Goal: Navigation & Orientation: Find specific page/section

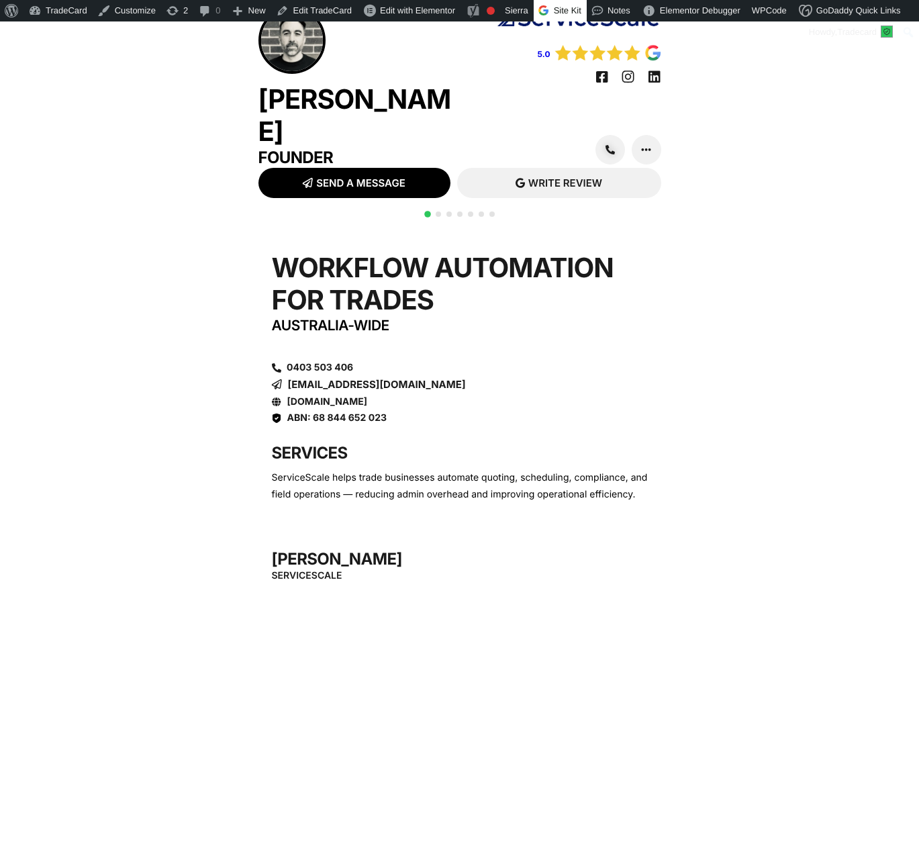
scroll to position [34, 0]
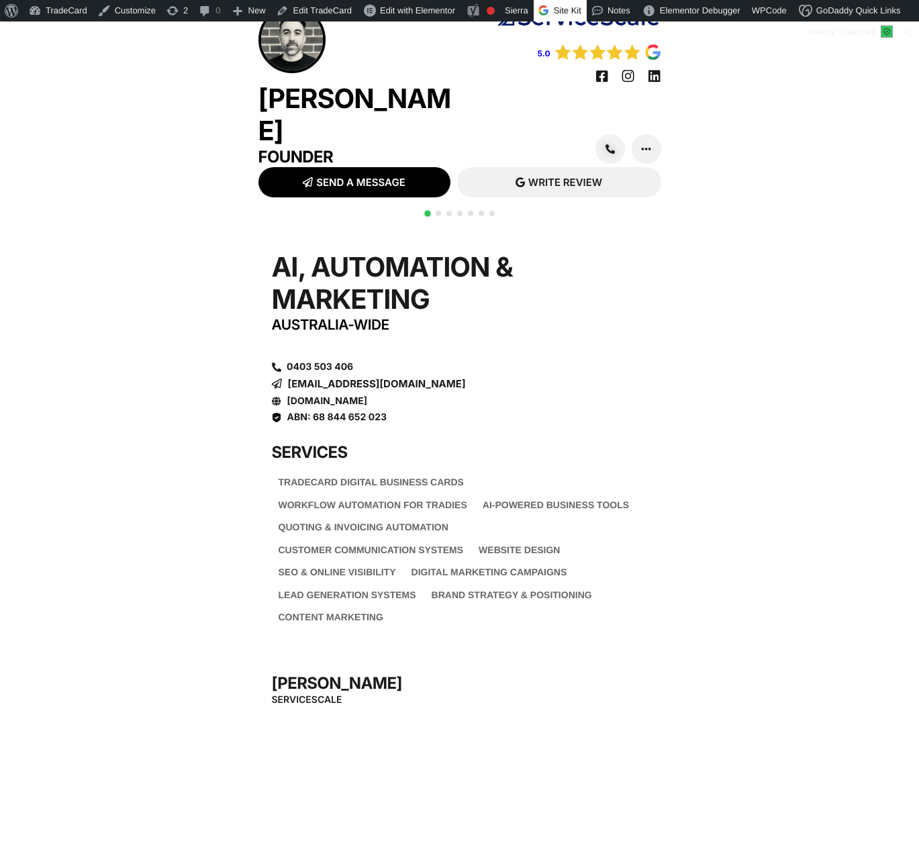
scroll to position [34, 0]
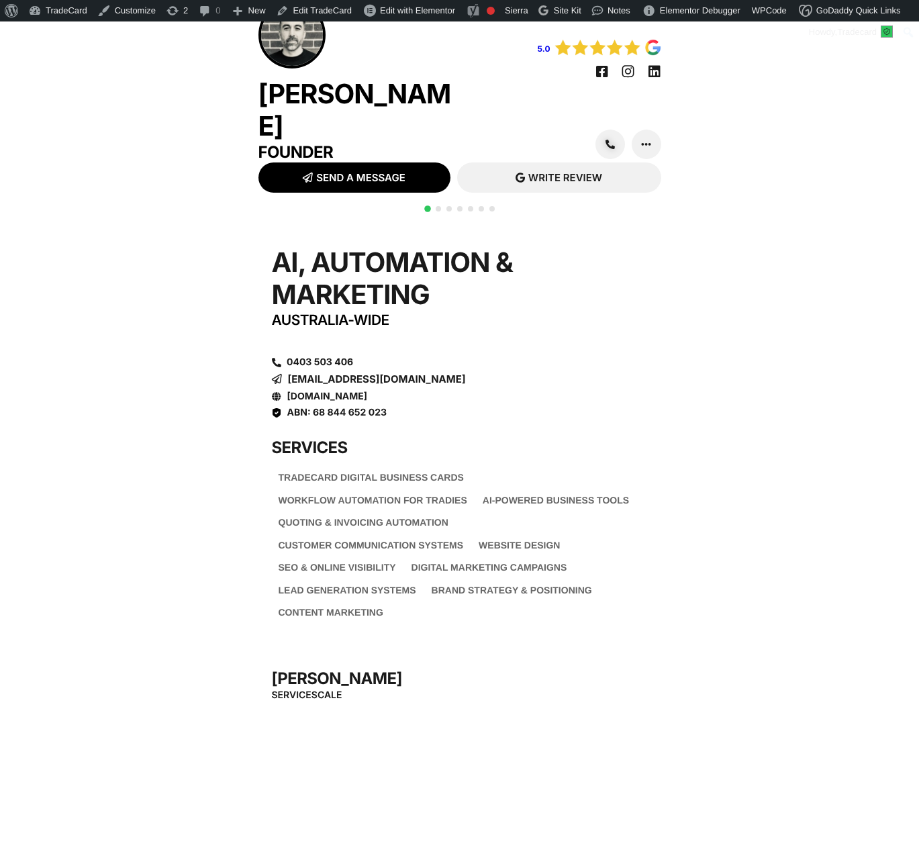
click at [339, 88] on div "Pat Fong Founder" at bounding box center [359, 81] width 201 height 161
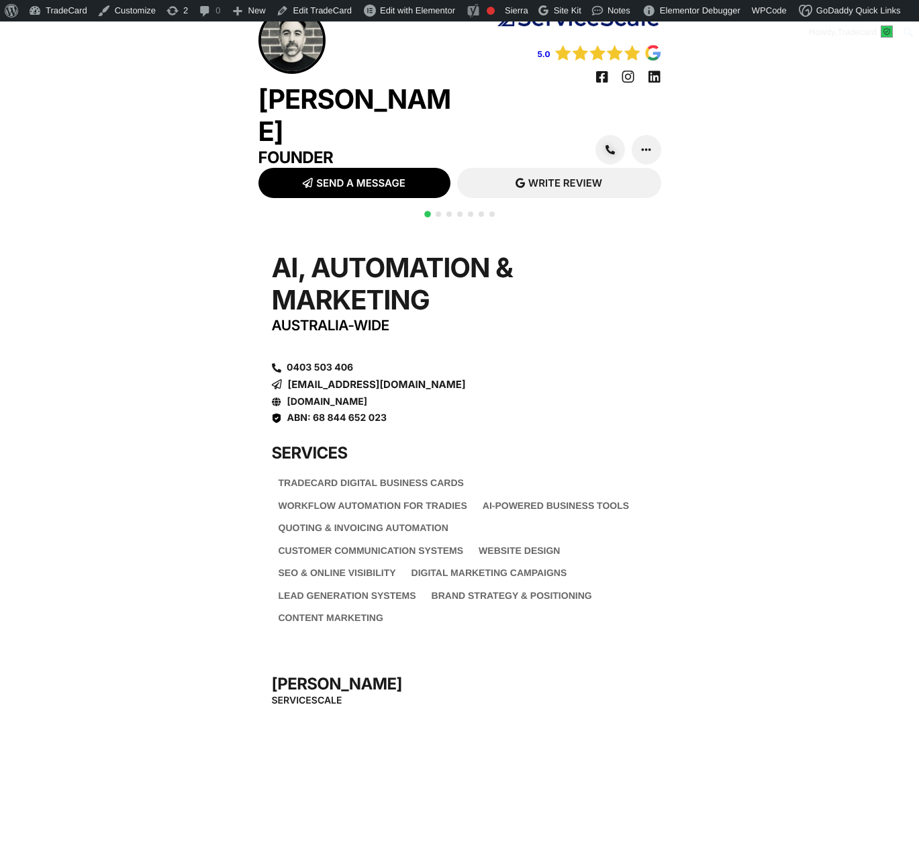
click at [617, 368] on div "AI, Automation & Marketing Australia-wide 0403 503 406 pat@servicescale.com.au …" at bounding box center [460, 337] width 376 height 171
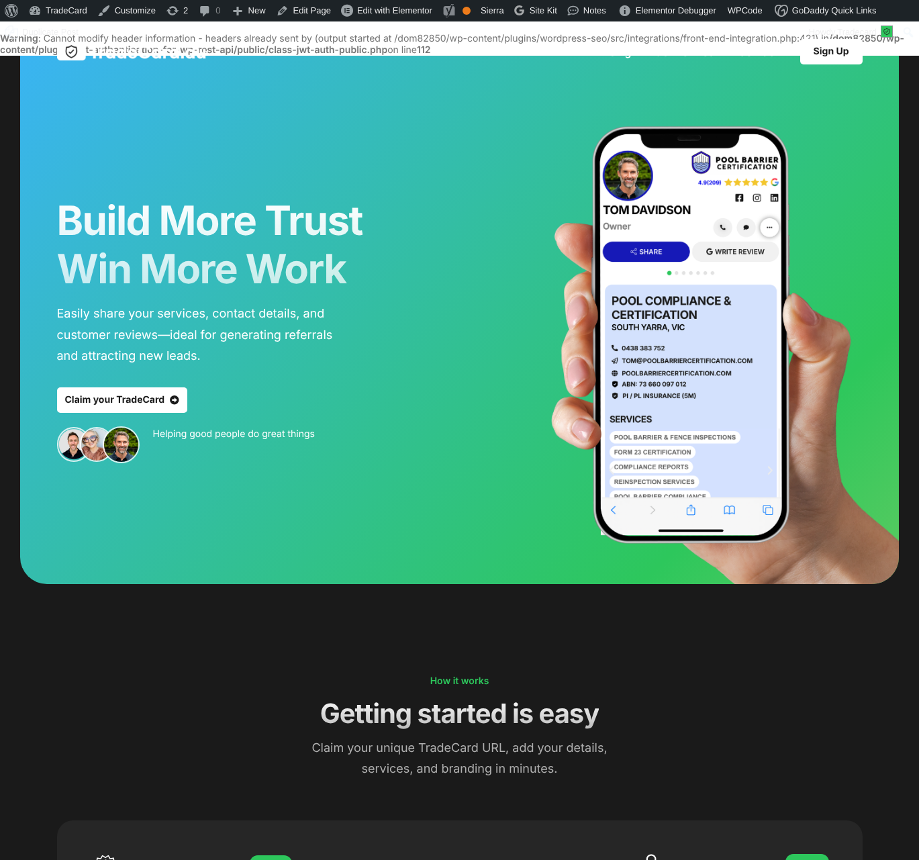
click at [130, 396] on link "Claim your TradeCard" at bounding box center [122, 401] width 131 height 26
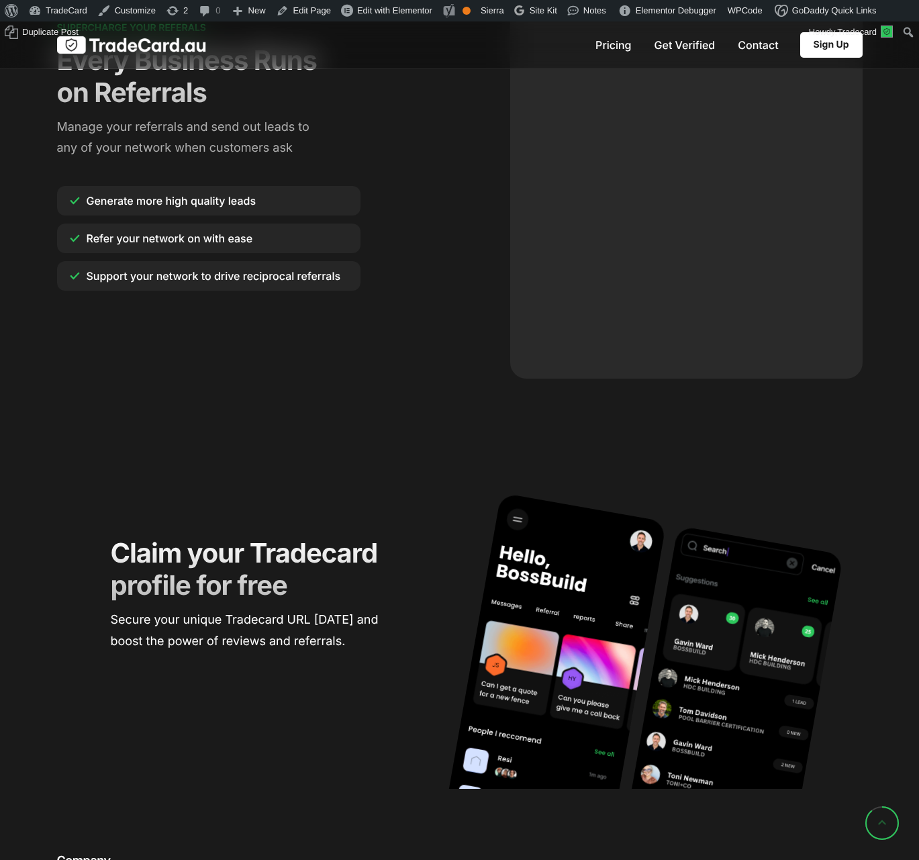
scroll to position [2355, 0]
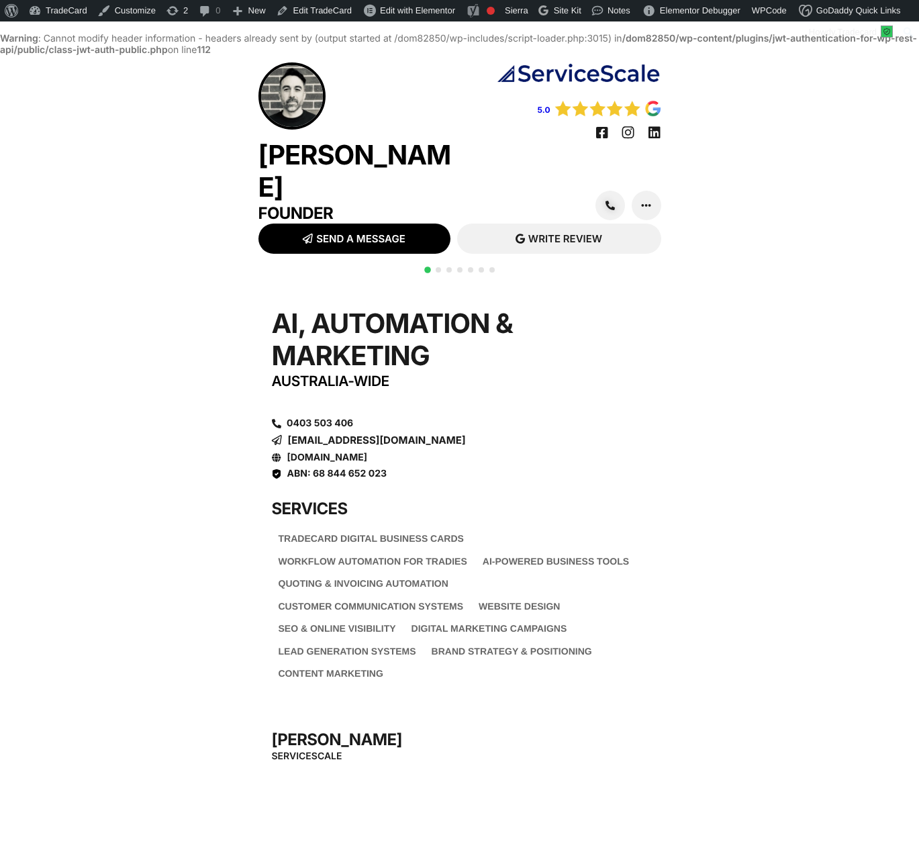
scroll to position [34, 0]
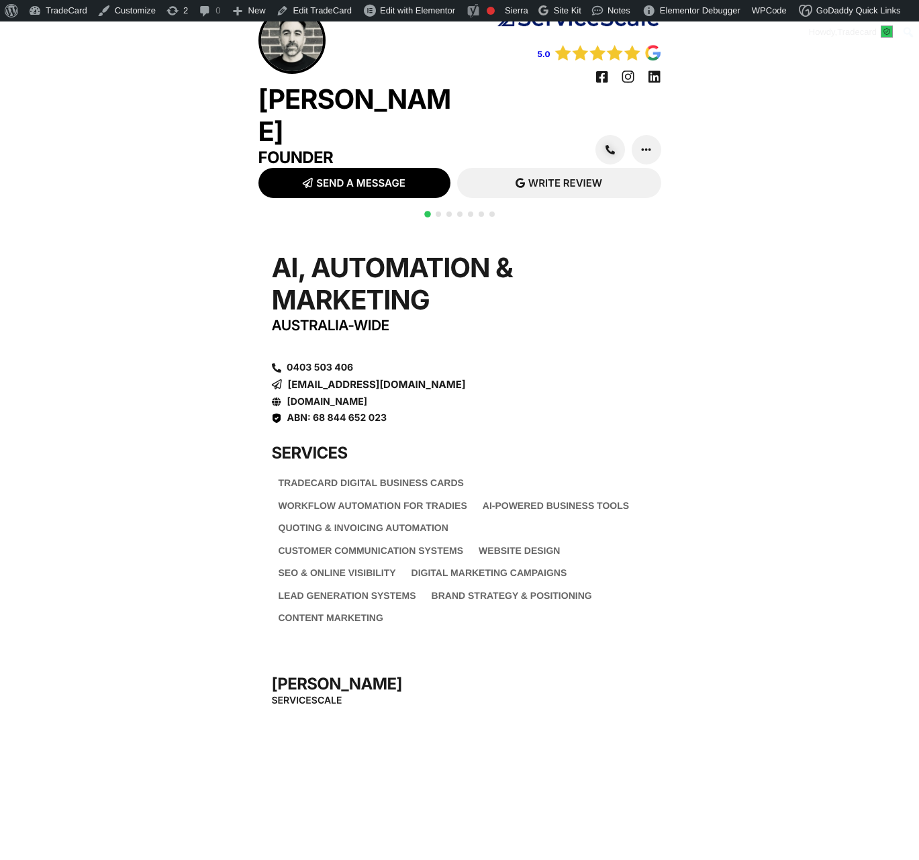
click at [672, 523] on div "QR CODE SCAN WITH YOUR PHONE https://tradecard.au/pat-fong AI, Automation & Mar…" at bounding box center [459, 673] width 919 height 897
click at [594, 31] on img at bounding box center [579, 19] width 166 height 24
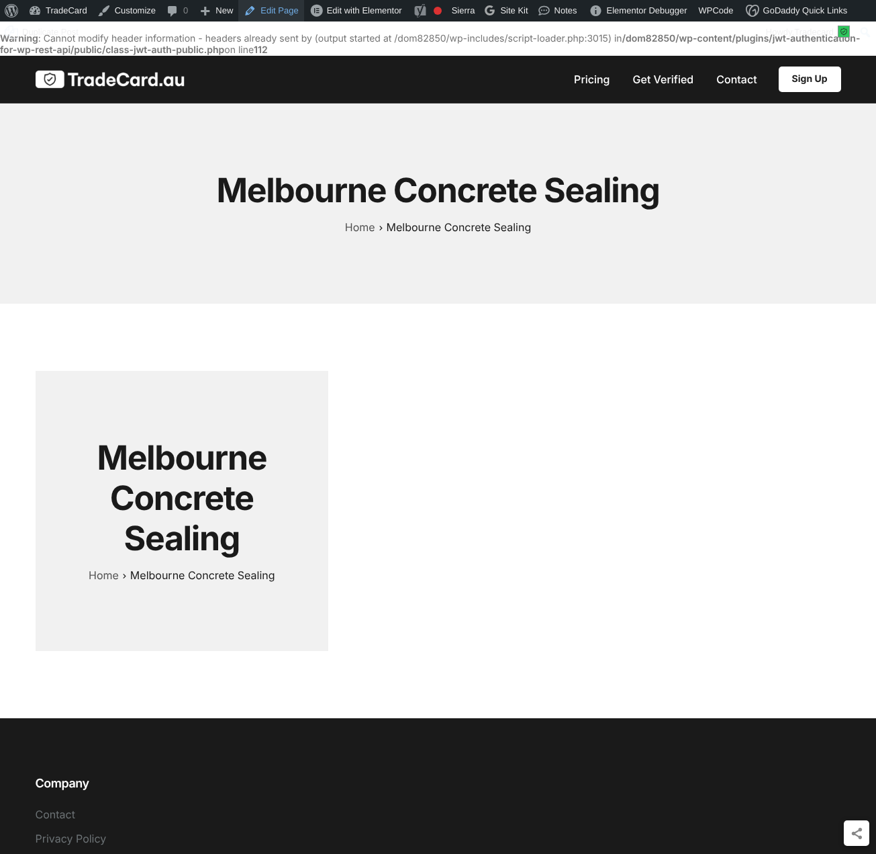
click at [272, 11] on link "Edit Page" at bounding box center [270, 10] width 65 height 21
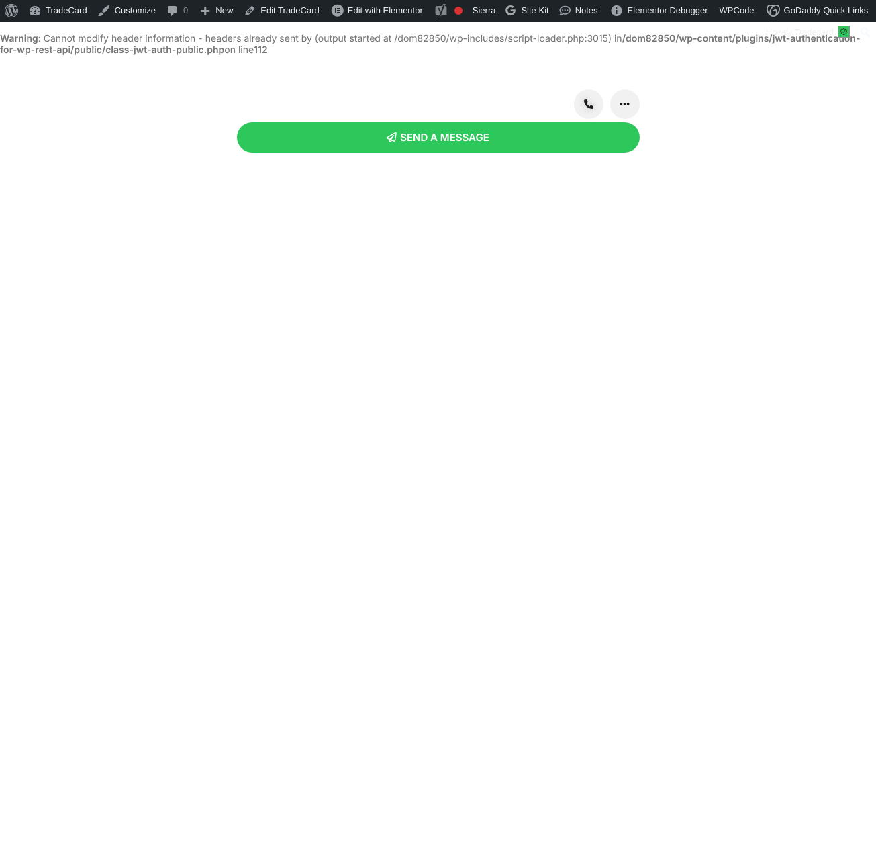
scroll to position [34, 0]
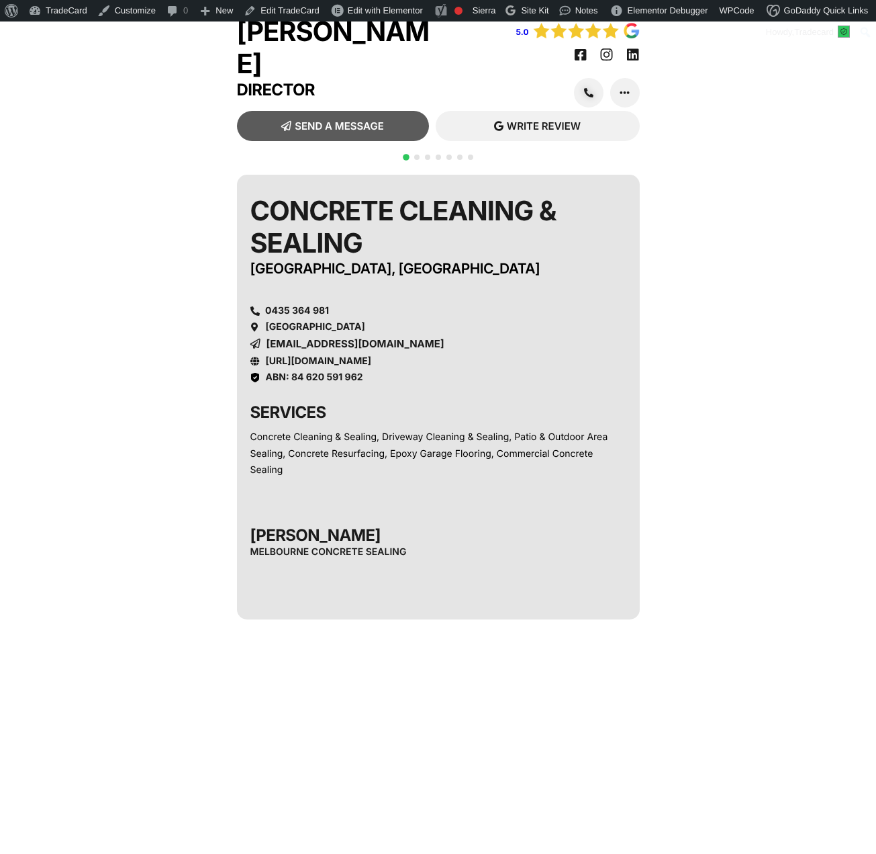
scroll to position [34, 0]
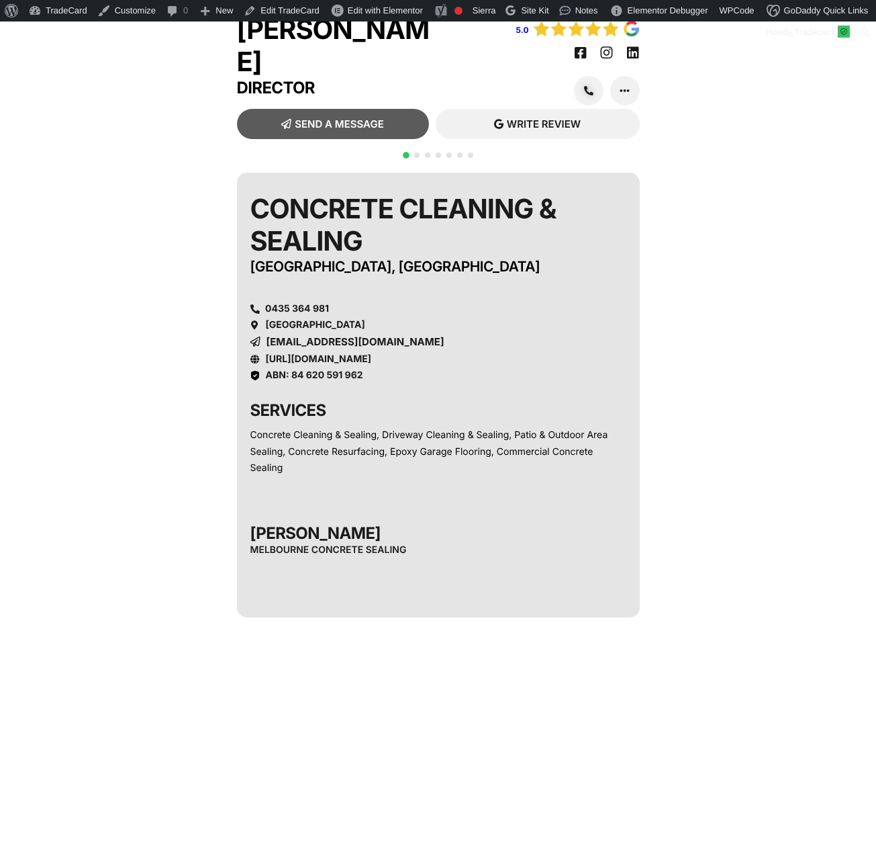
click at [578, 37] on img at bounding box center [586, 28] width 107 height 17
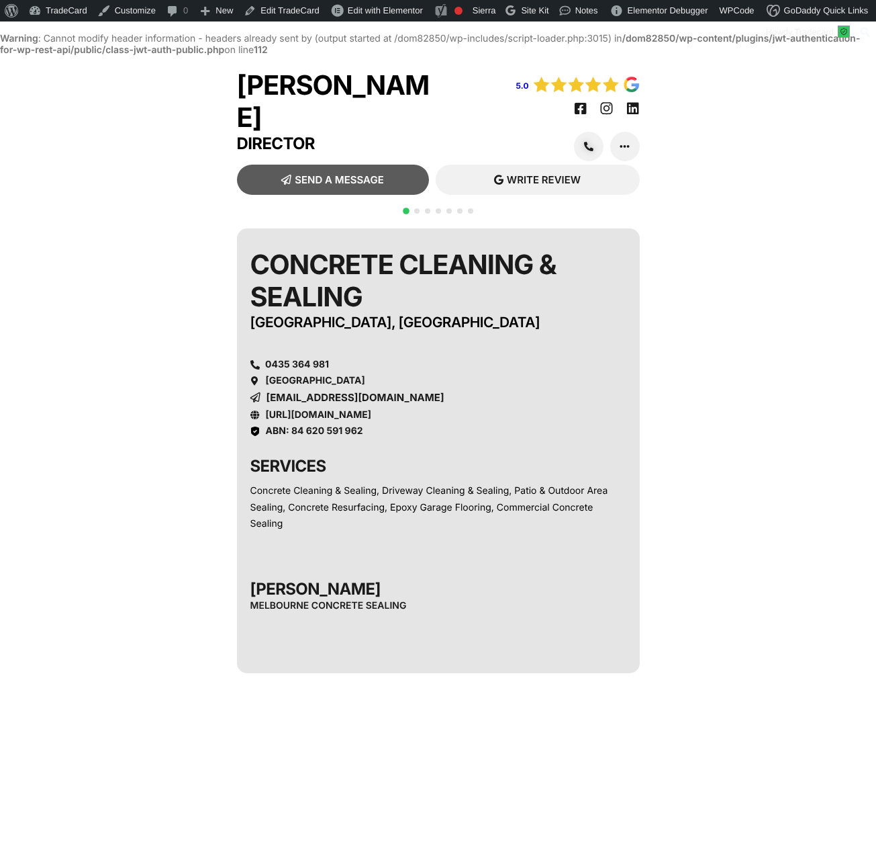
scroll to position [34, 0]
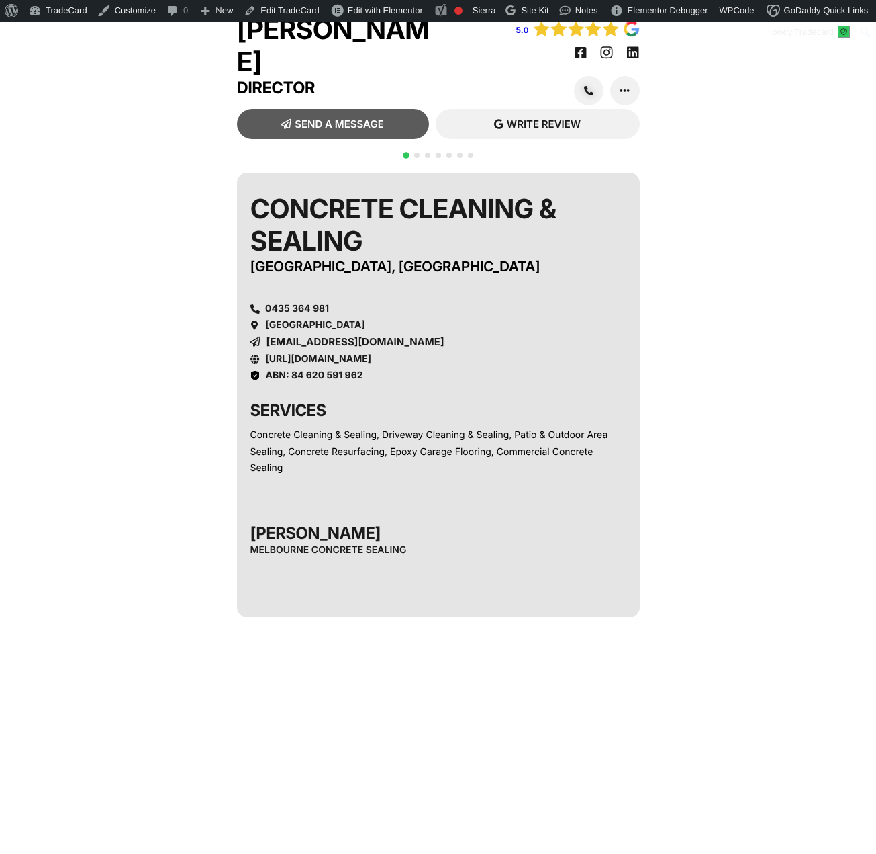
click at [416, 158] on span "Go to slide 2" at bounding box center [416, 154] width 5 height 5
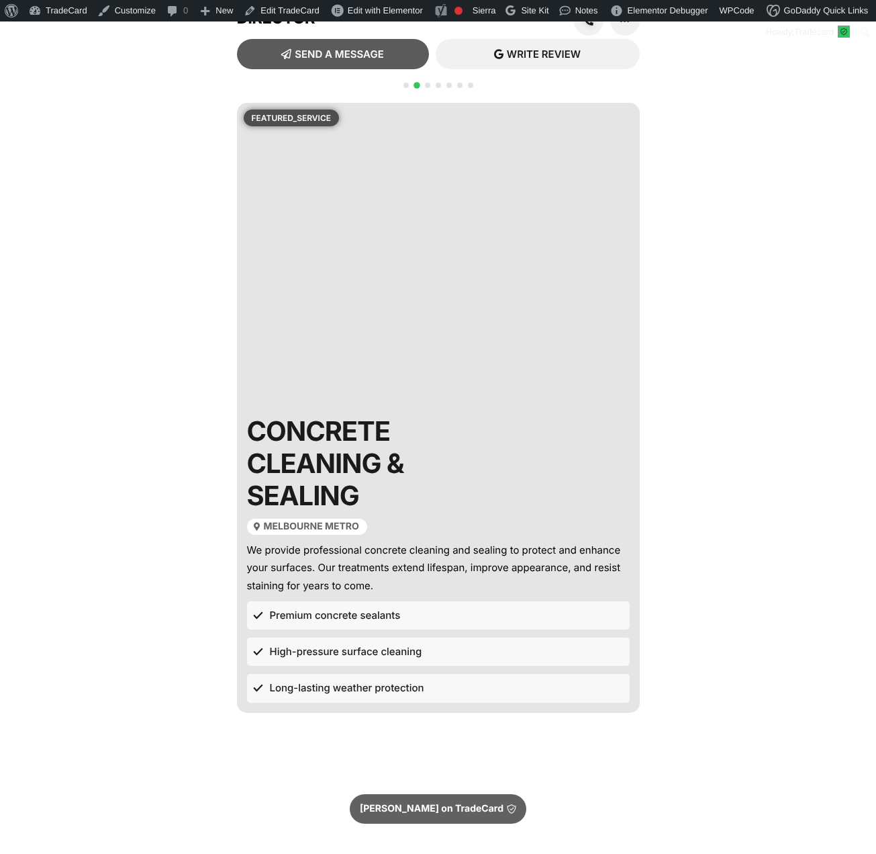
click at [432, 175] on div "featured_service" at bounding box center [438, 254] width 403 height 302
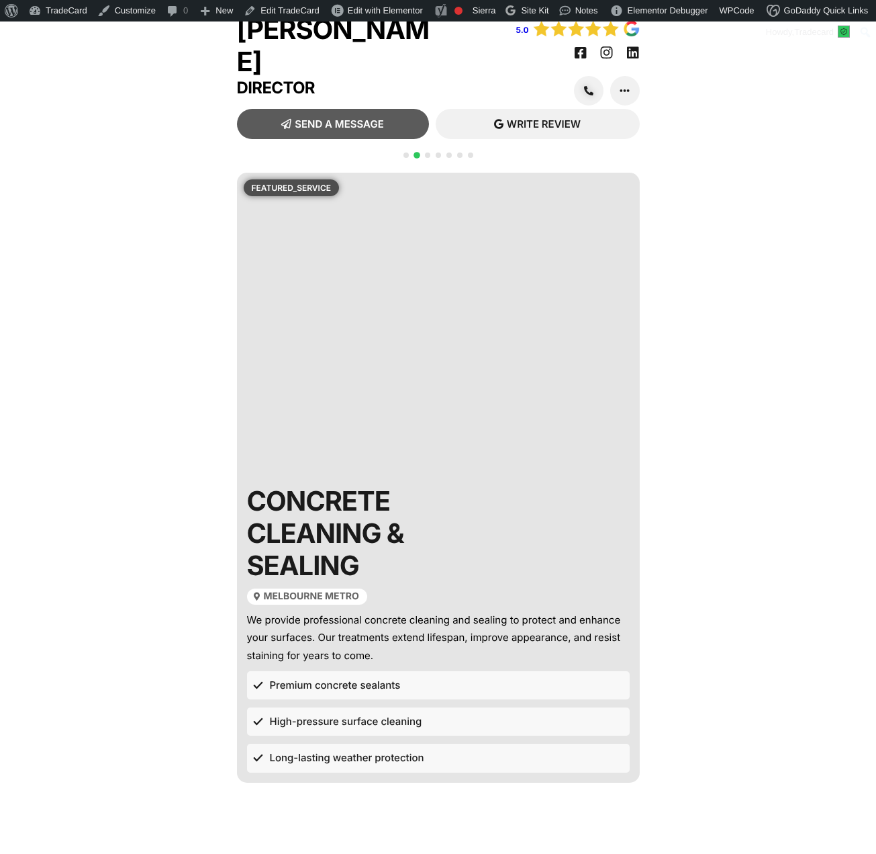
click at [420, 176] on div at bounding box center [438, 163] width 75 height 26
click at [398, 177] on div "Brett Director 5.0 SEND A MESSAGE READ REVIEWS" at bounding box center [438, 497] width 876 height 994
click at [404, 158] on span "Go to slide 1" at bounding box center [406, 154] width 5 height 5
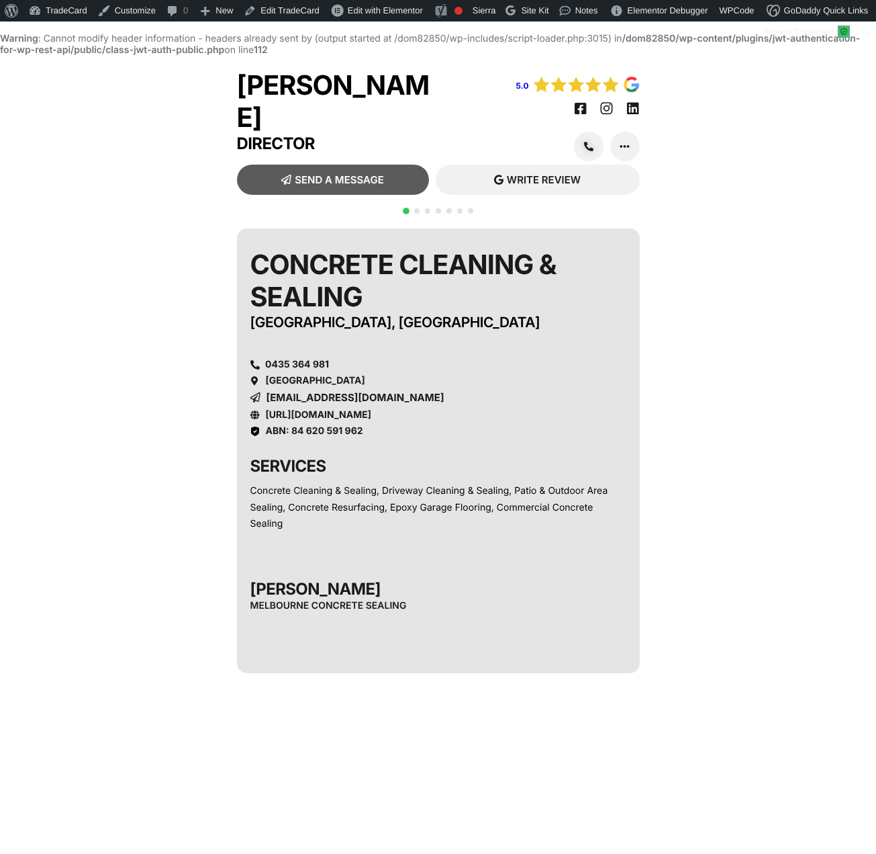
scroll to position [34, 0]
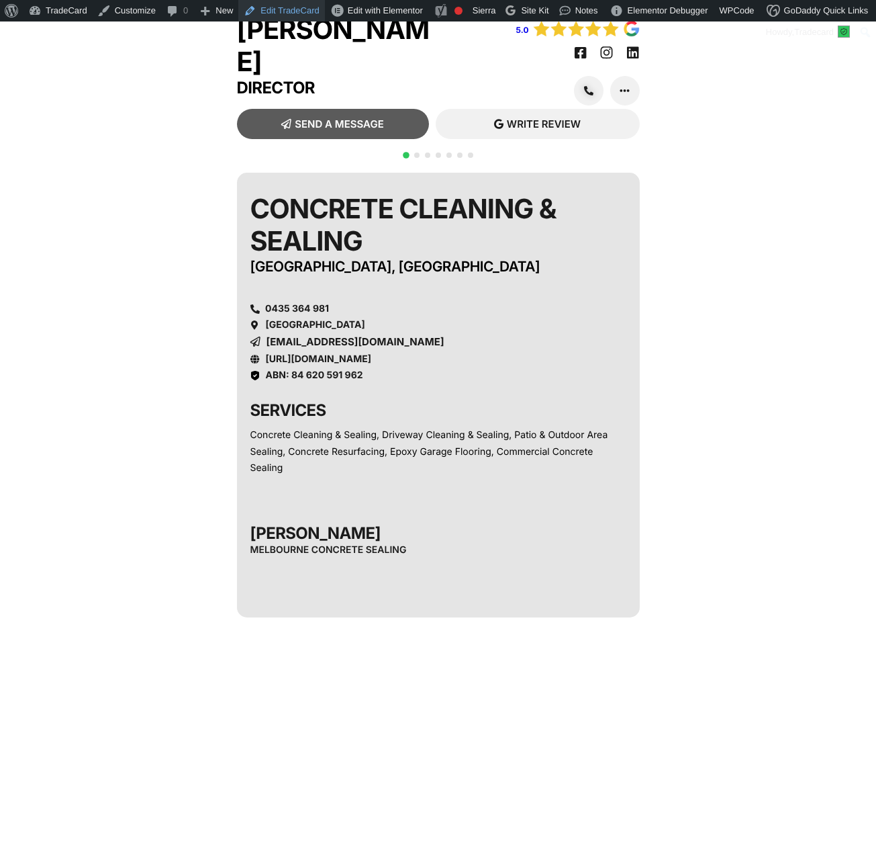
click at [298, 12] on link "Edit TradeCard" at bounding box center [281, 10] width 86 height 21
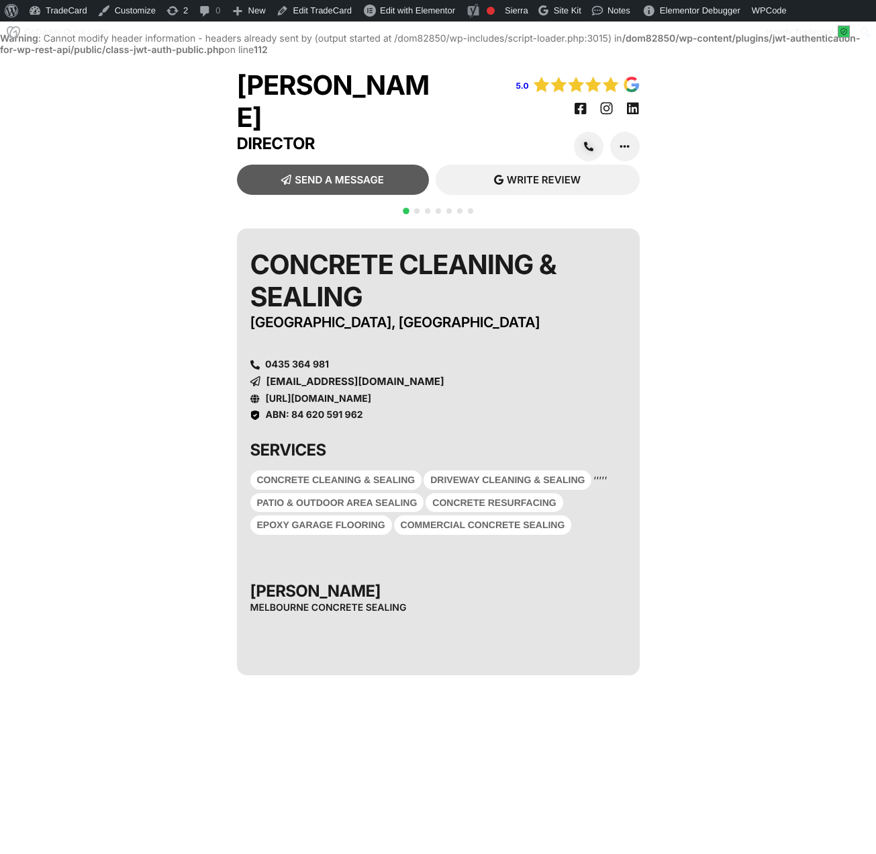
scroll to position [34, 0]
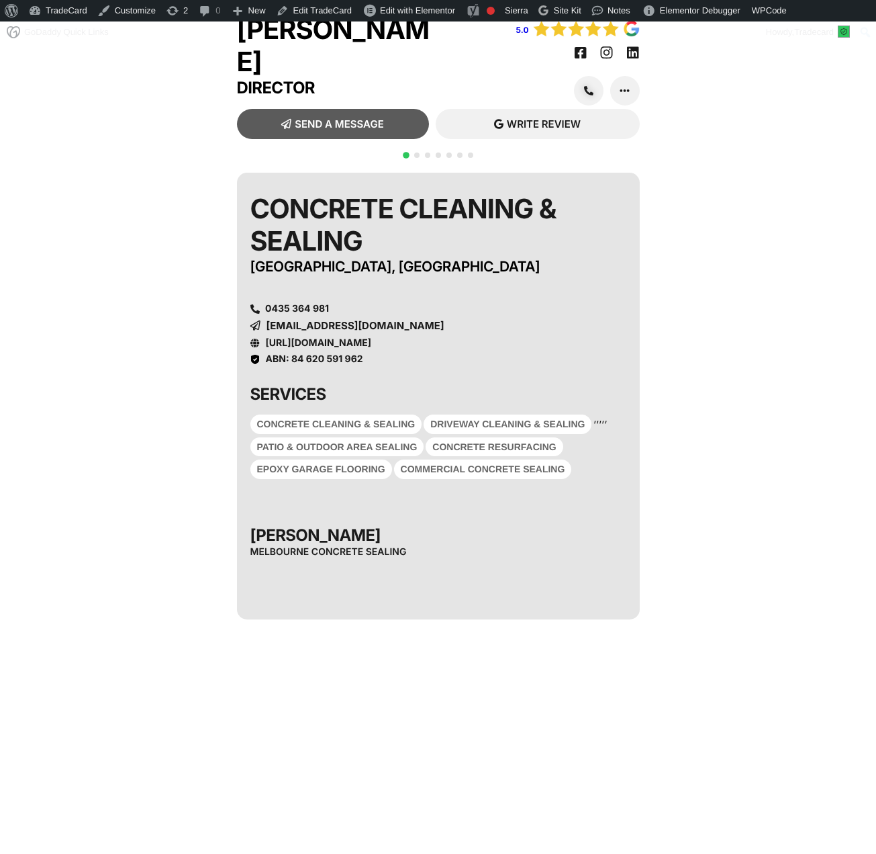
click at [393, 283] on div "Concrete Cleaning & Sealing [GEOGRAPHIC_DATA], [GEOGRAPHIC_DATA] 0435 364 981 […" at bounding box center [438, 396] width 403 height 447
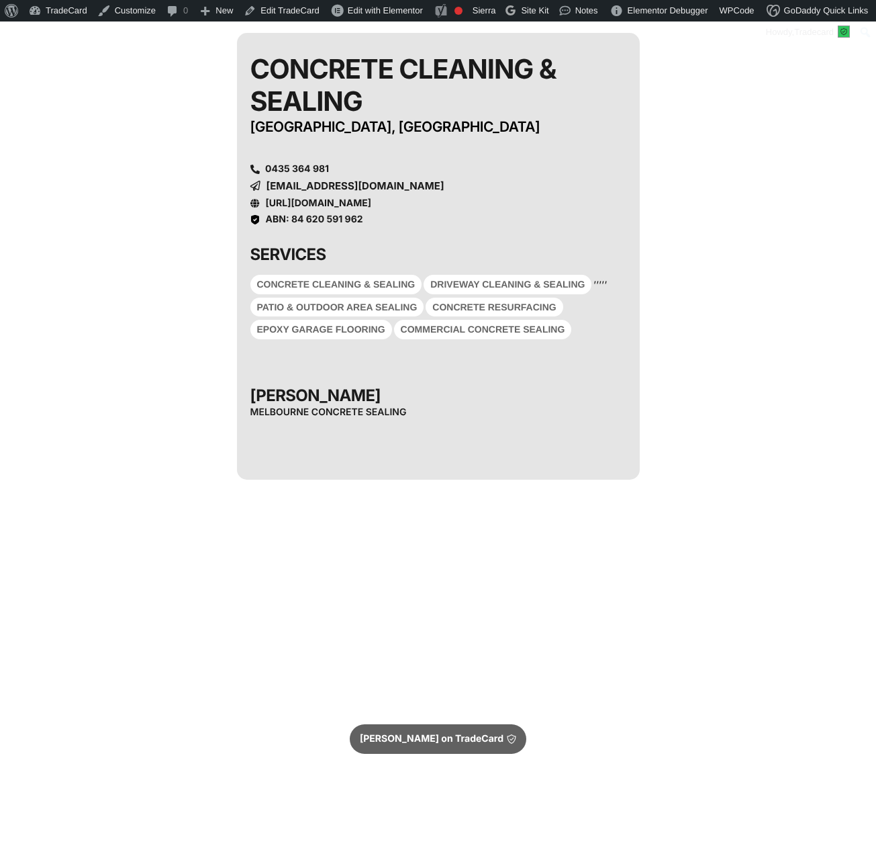
scroll to position [34, 0]
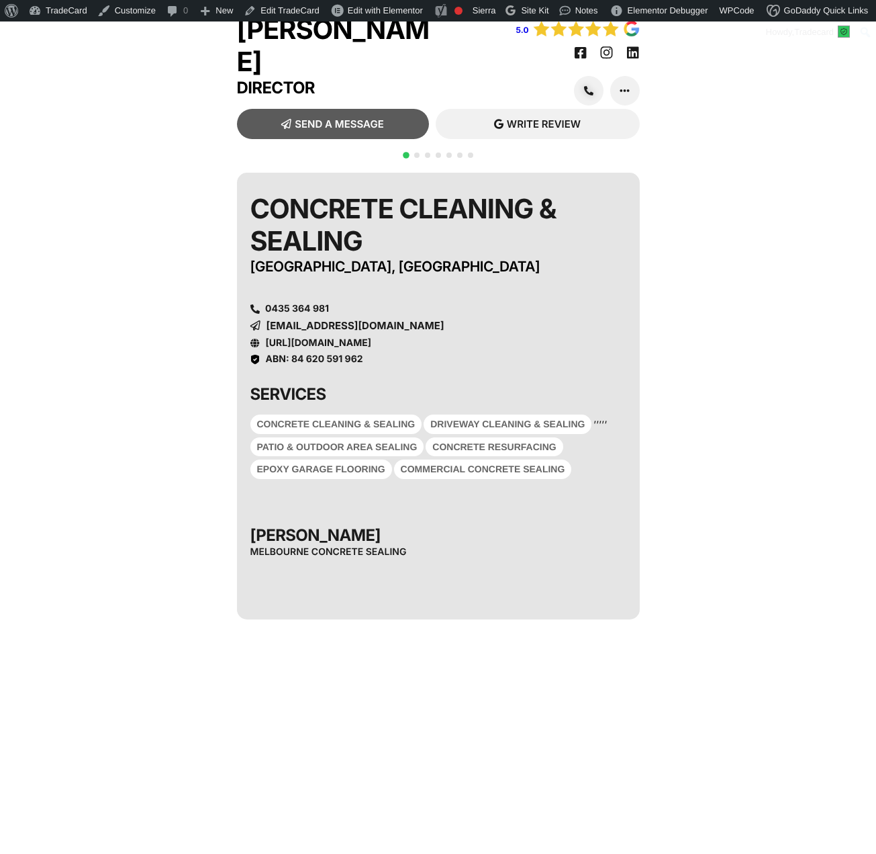
click at [797, 159] on div "Brett Director 5.0 SEND A MESSAGE READ REVIEWS" at bounding box center [438, 497] width 876 height 994
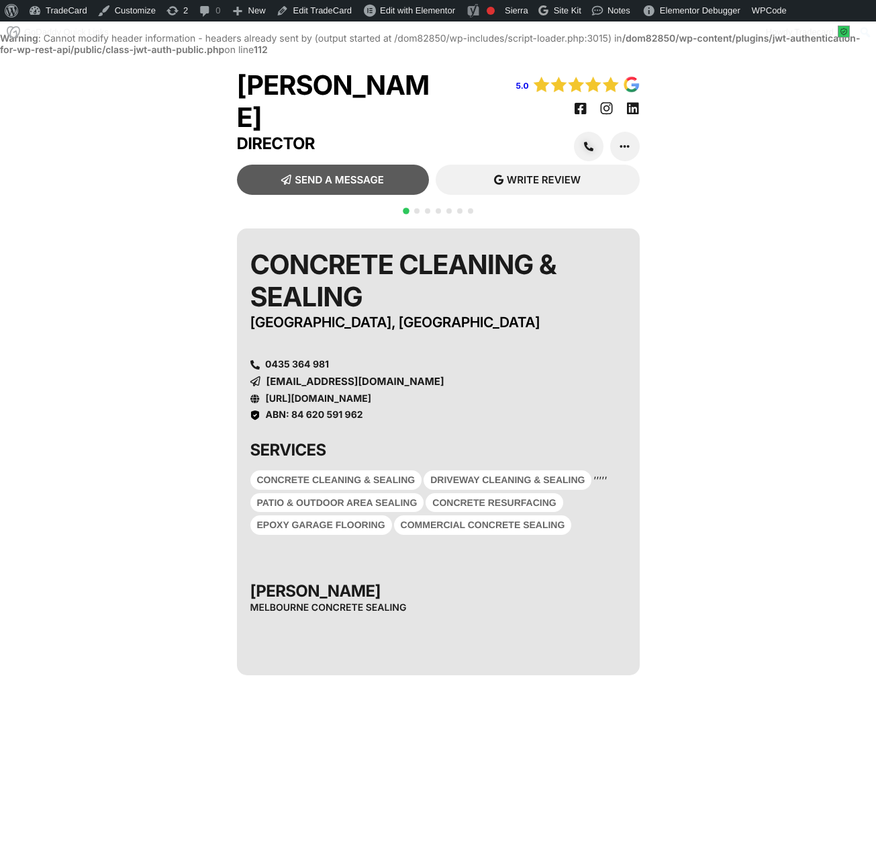
scroll to position [34, 0]
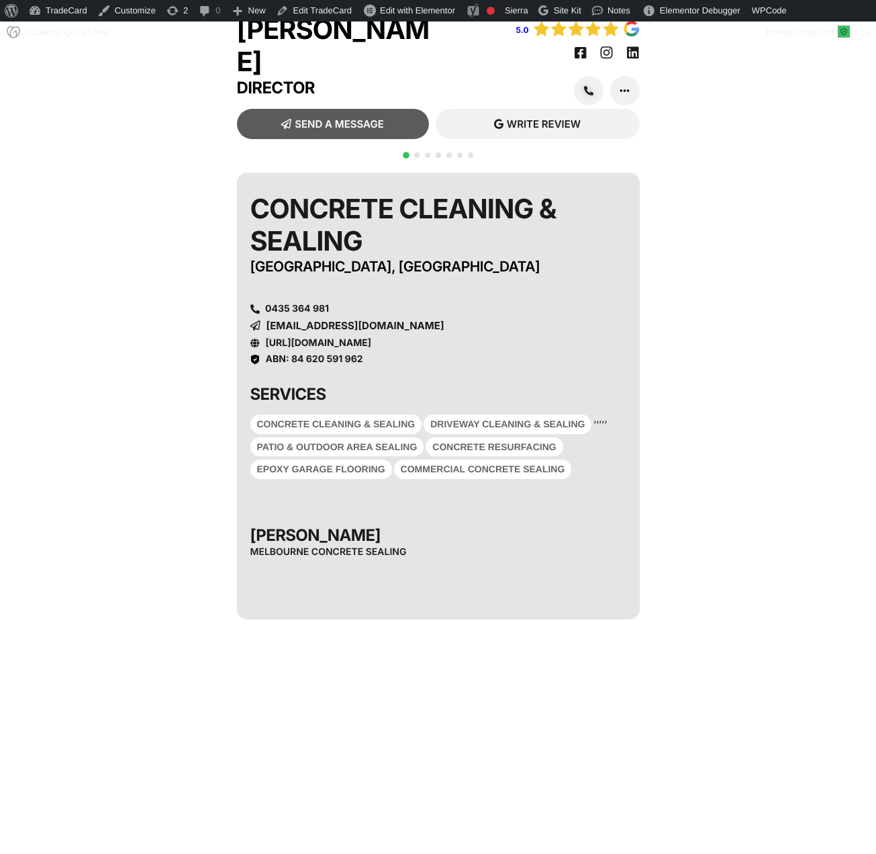
click at [416, 158] on span "Go to slide 2" at bounding box center [416, 154] width 5 height 5
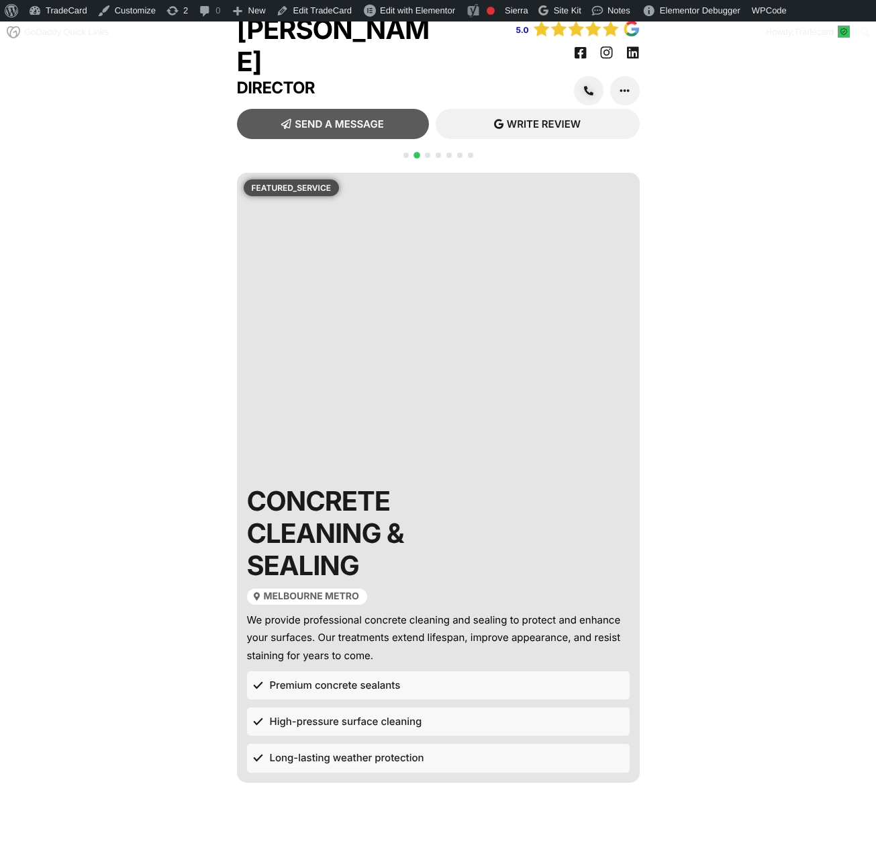
click at [431, 174] on div at bounding box center [438, 163] width 75 height 26
click at [427, 176] on div at bounding box center [438, 163] width 75 height 26
click at [427, 158] on span "Go to slide 3" at bounding box center [427, 154] width 5 height 5
click at [400, 567] on h2 "Driveway Cleaning & Sealing" at bounding box center [377, 533] width 261 height 97
click at [445, 236] on div "featured_service" at bounding box center [438, 324] width 403 height 302
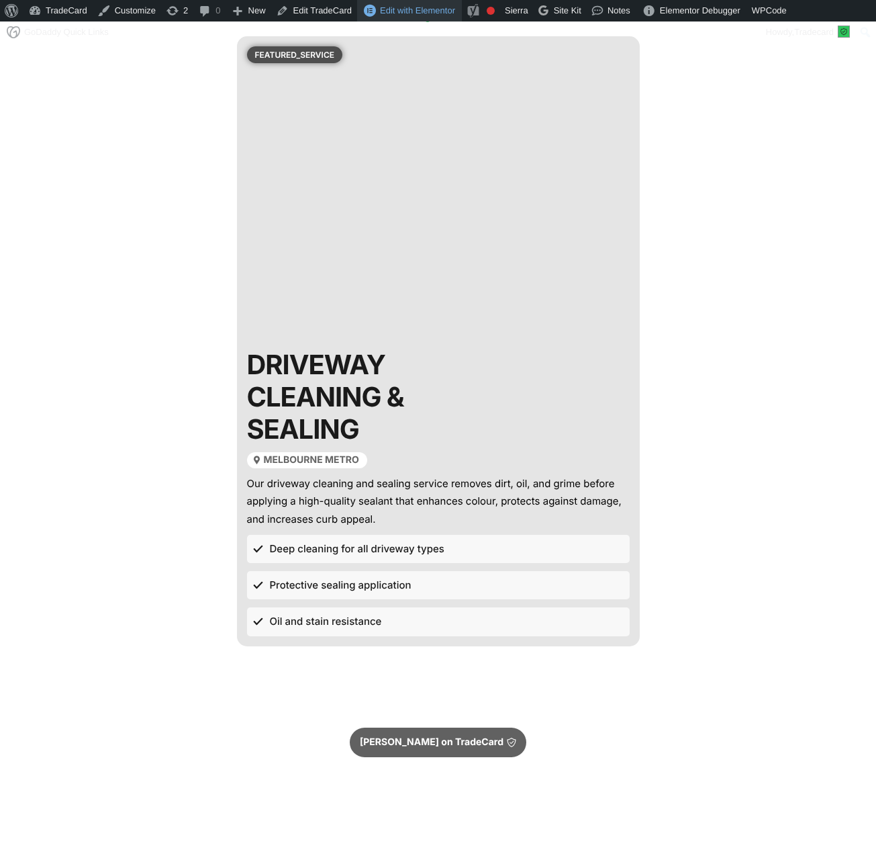
scroll to position [174, 0]
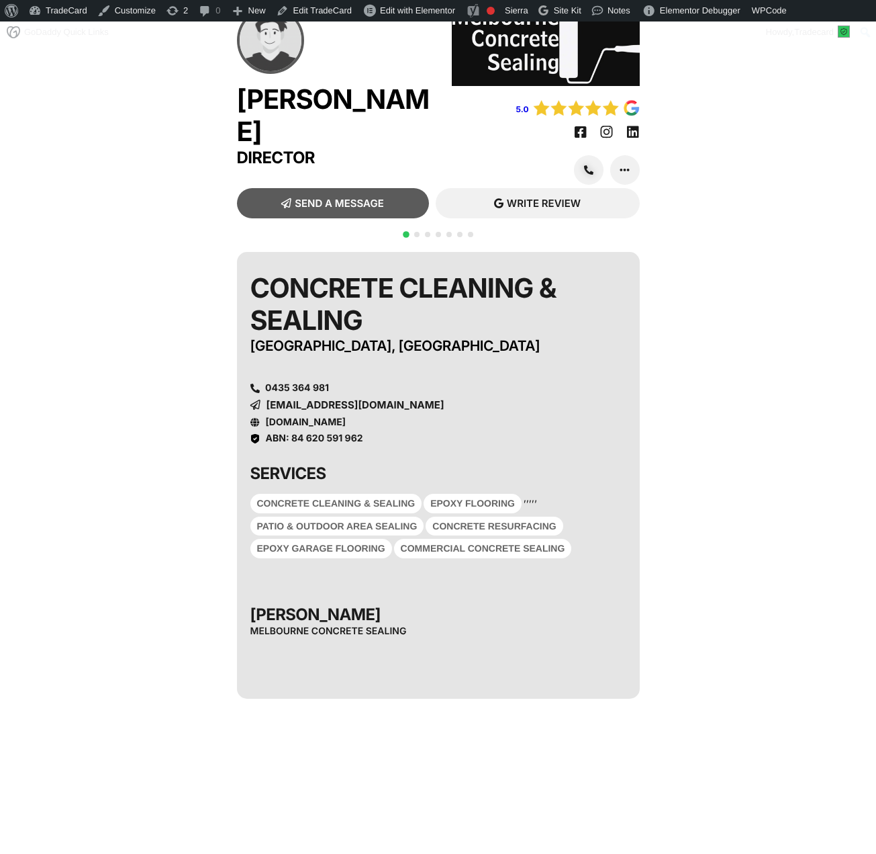
scroll to position [21, 0]
click at [418, 232] on span "Go to slide 2" at bounding box center [416, 234] width 5 height 5
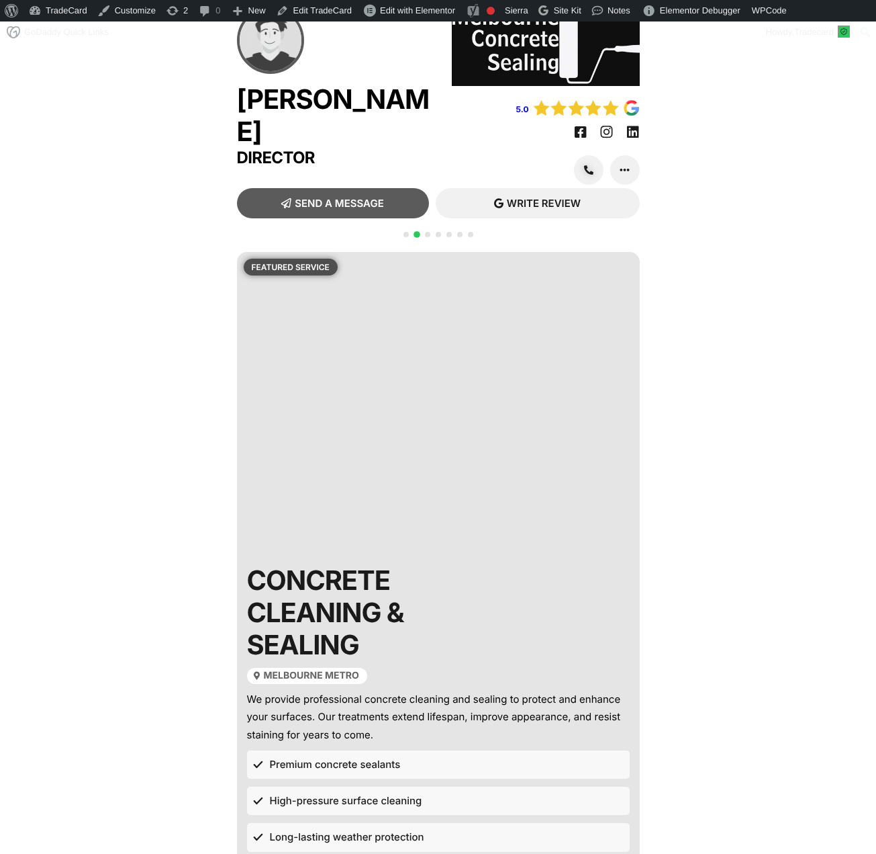
click at [408, 232] on div at bounding box center [438, 242] width 75 height 26
click at [405, 233] on span "Go to slide 1" at bounding box center [406, 234] width 5 height 5
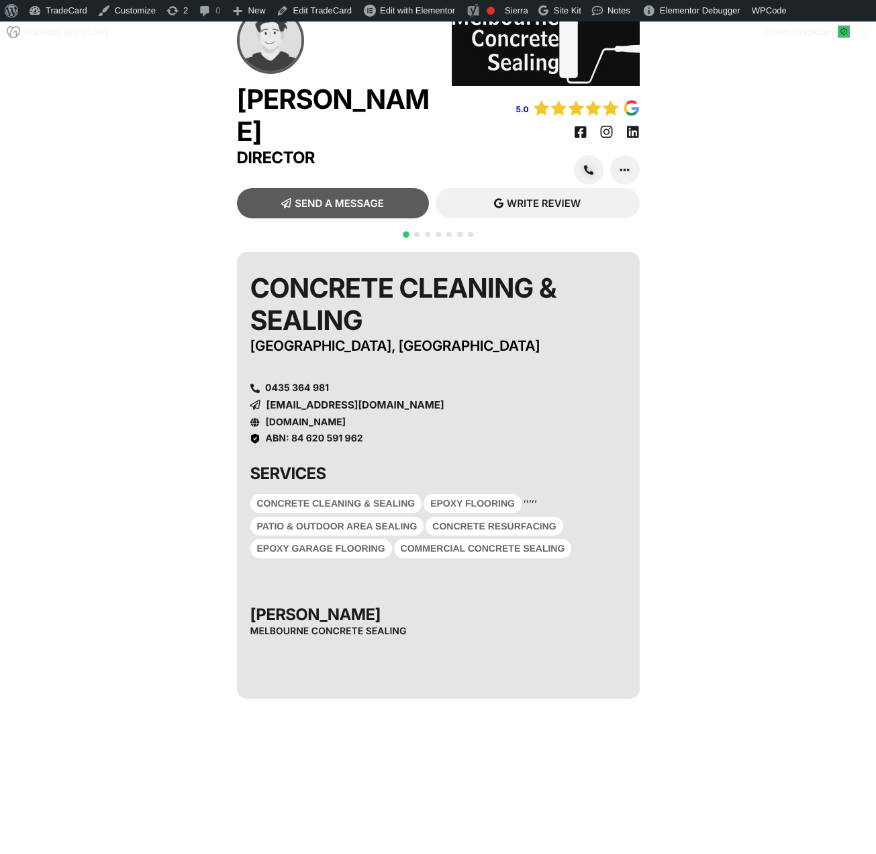
click at [434, 234] on div at bounding box center [438, 242] width 75 height 26
click at [416, 235] on span "Go to slide 2" at bounding box center [416, 234] width 5 height 5
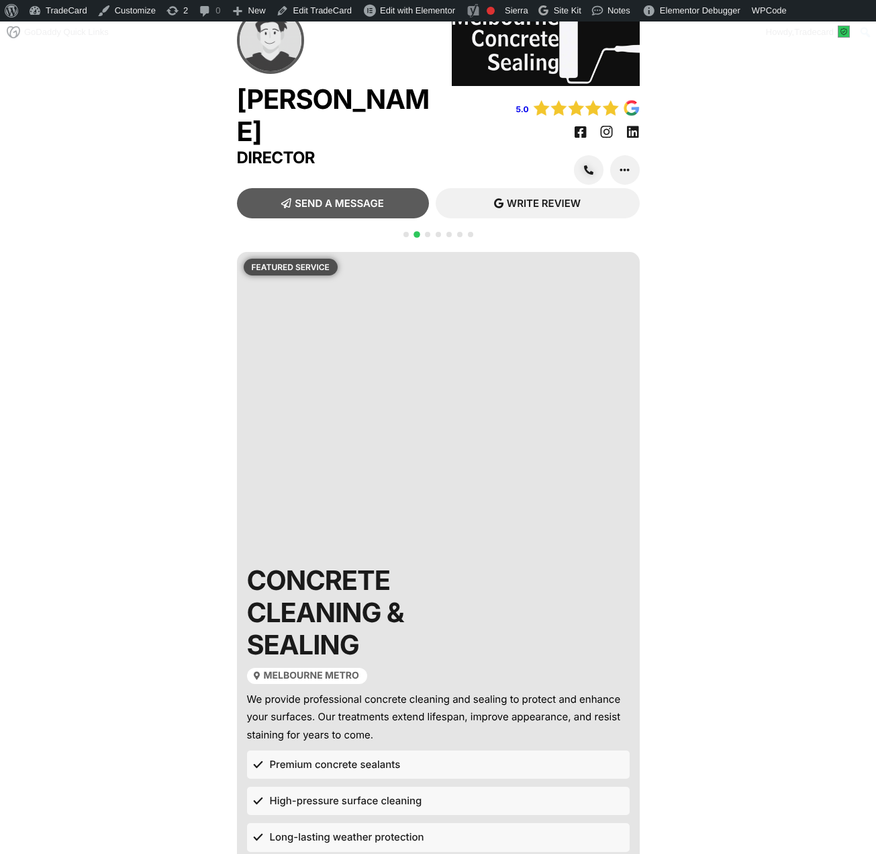
click at [404, 232] on span "Go to slide 1" at bounding box center [406, 234] width 5 height 5
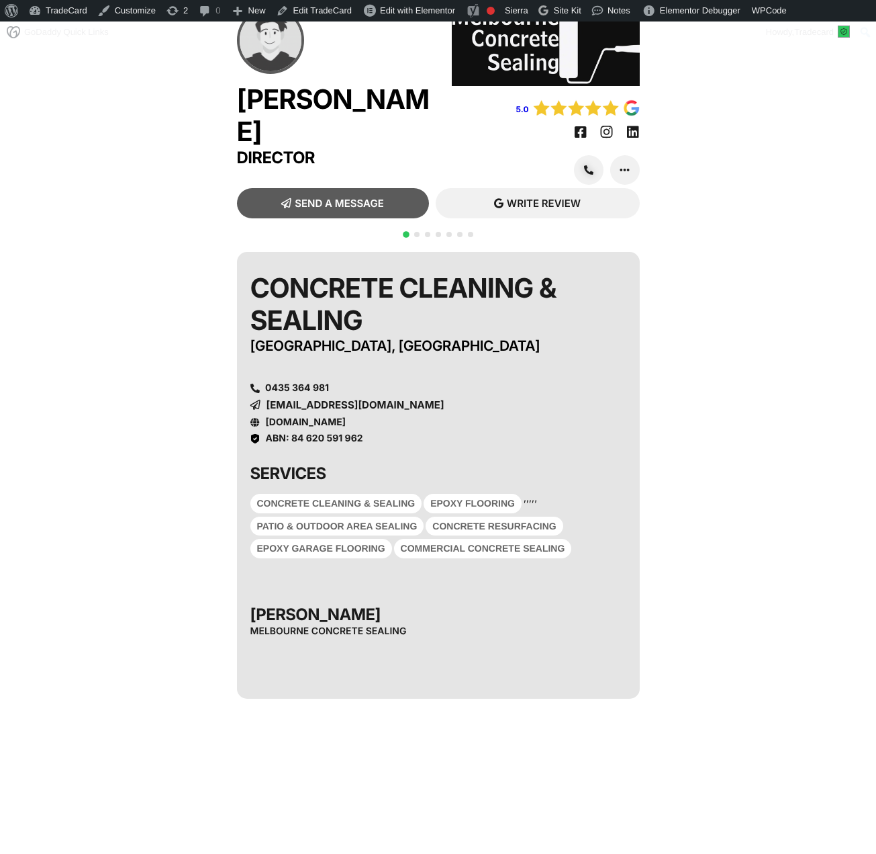
click at [417, 232] on span "Go to slide 2" at bounding box center [416, 234] width 5 height 5
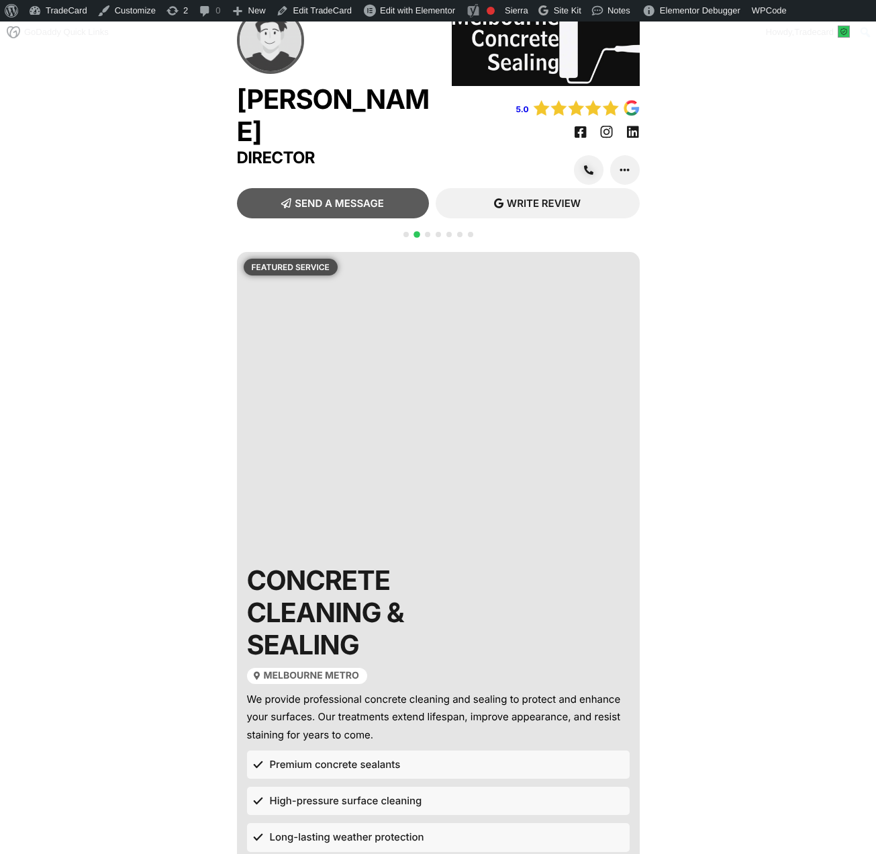
click at [427, 234] on span "Go to slide 3" at bounding box center [427, 234] width 5 height 5
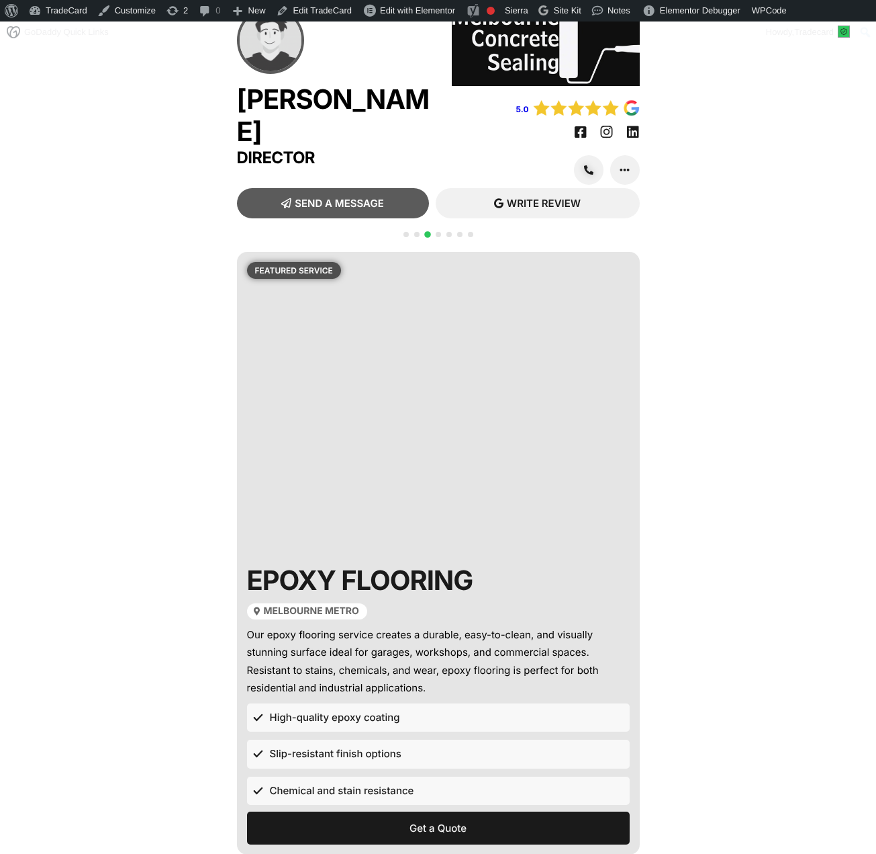
click at [439, 234] on span "Go to slide 4" at bounding box center [438, 234] width 5 height 5
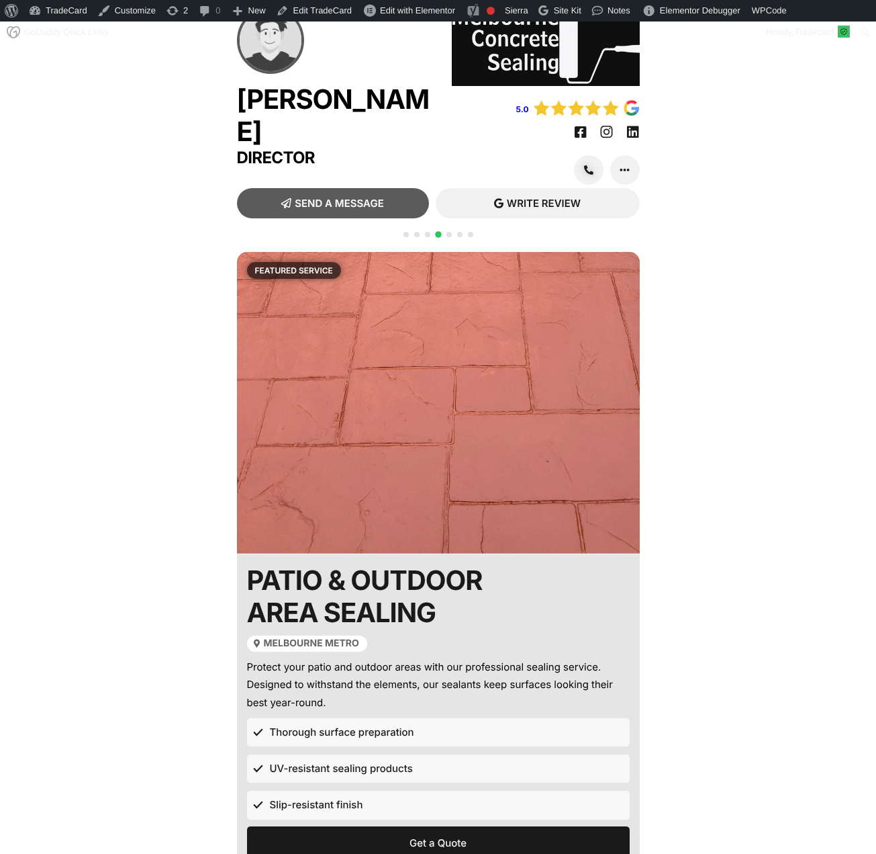
click at [424, 226] on div "Brett Director 5.0 SEND A MESSAGE" at bounding box center [438, 556] width 876 height 1113
click at [425, 232] on span "Go to slide 3" at bounding box center [427, 234] width 5 height 5
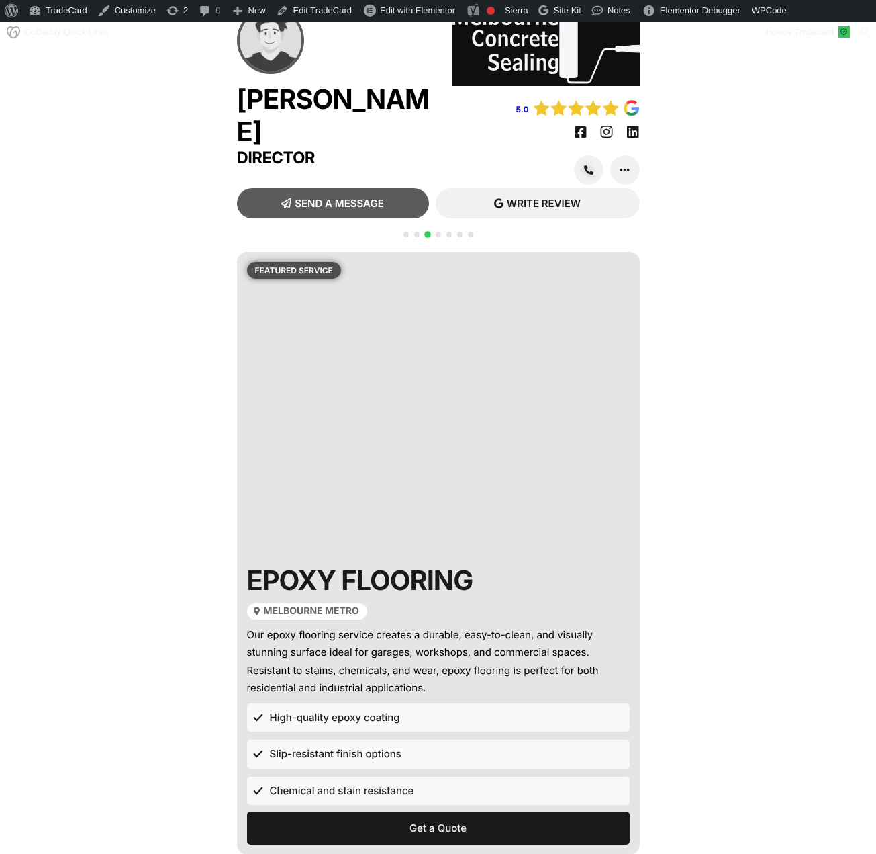
click at [418, 232] on span "Go to slide 2" at bounding box center [416, 234] width 5 height 5
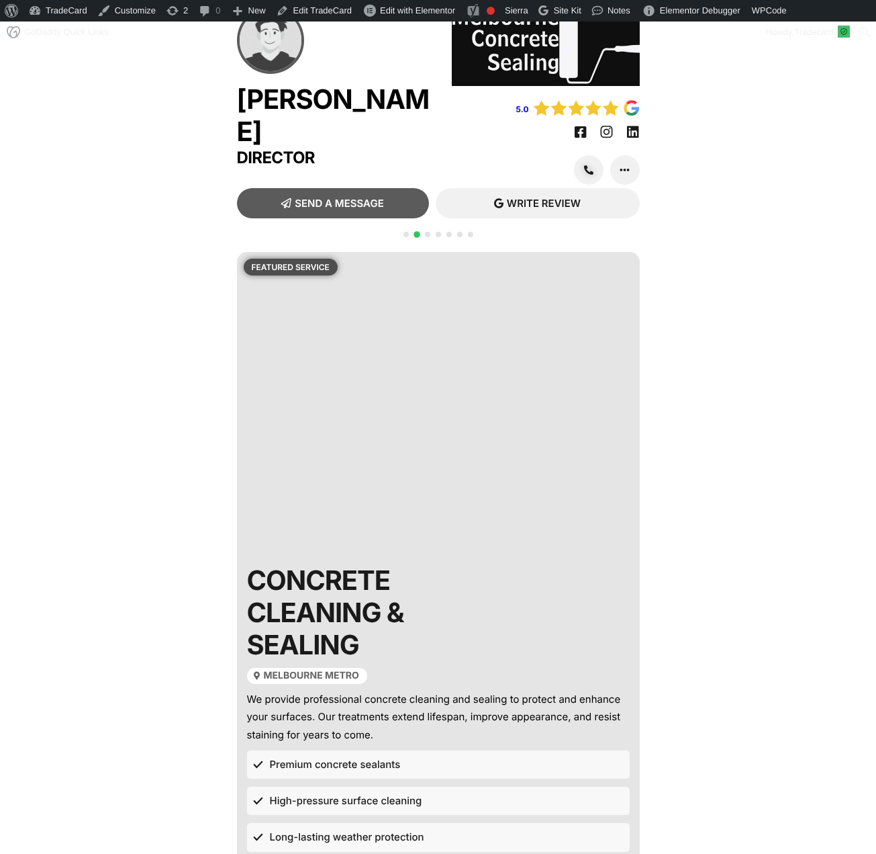
click at [406, 233] on span "Go to slide 1" at bounding box center [406, 234] width 5 height 5
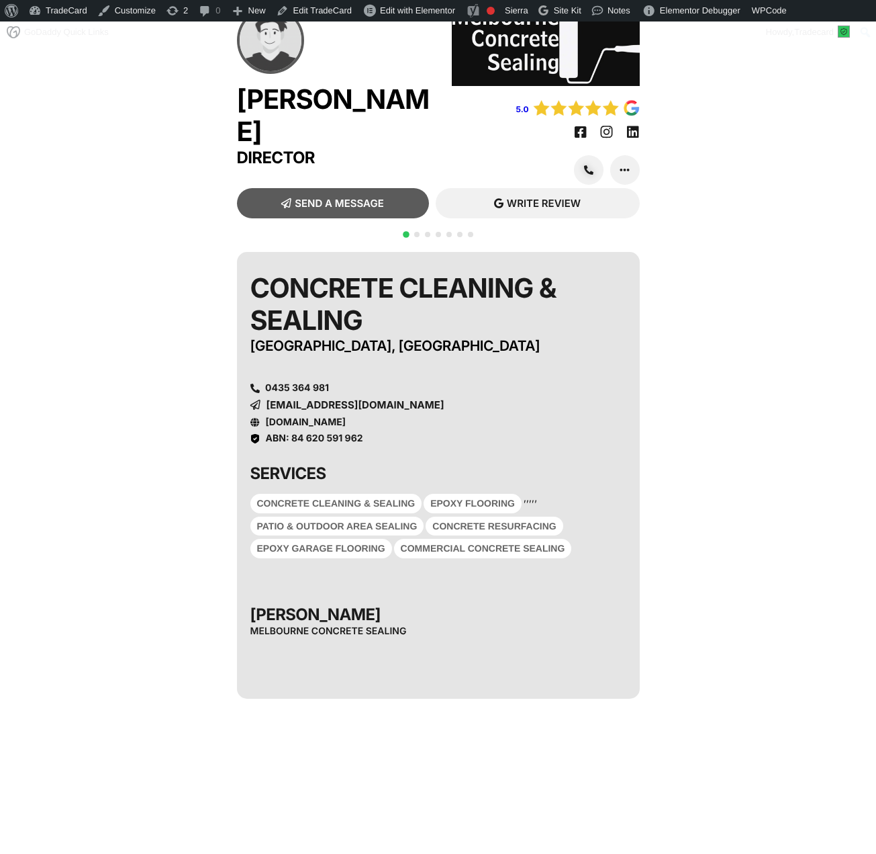
click at [442, 234] on div at bounding box center [438, 242] width 75 height 26
click at [451, 234] on span "Go to slide 5" at bounding box center [449, 234] width 5 height 5
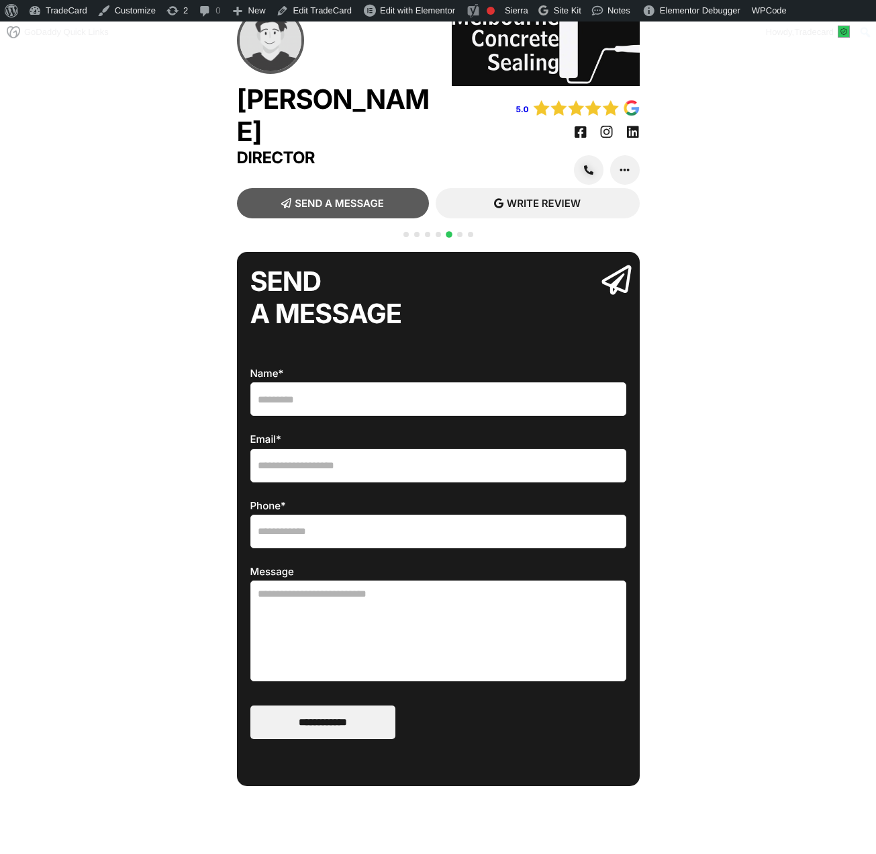
click at [460, 234] on span "Go to slide 6" at bounding box center [459, 234] width 5 height 5
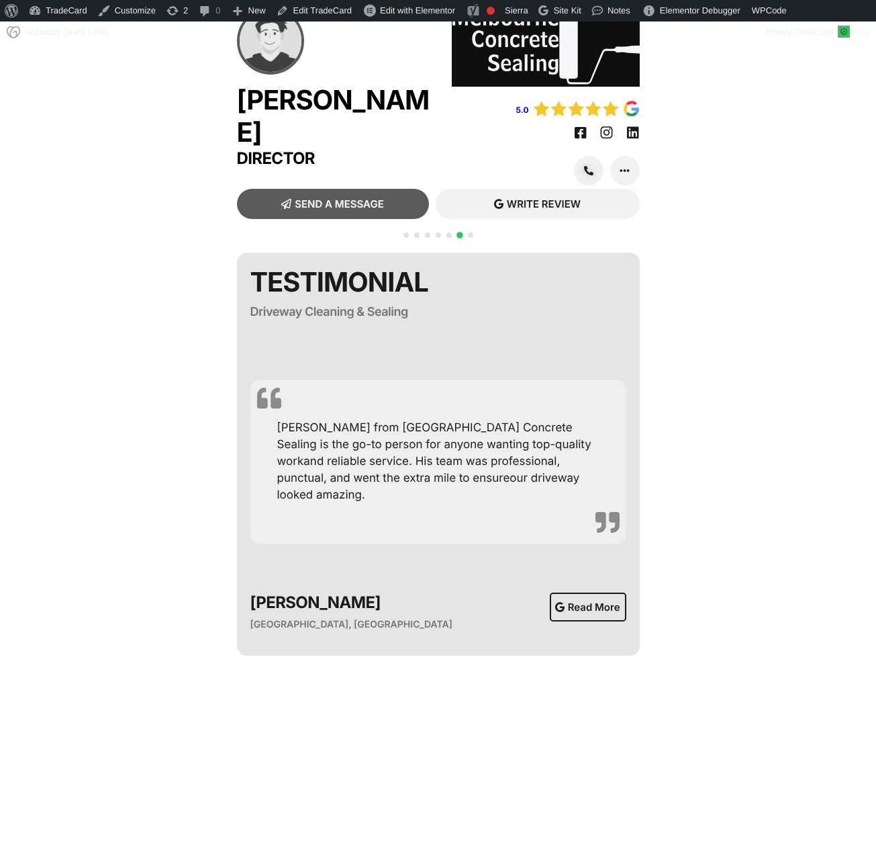
scroll to position [34, 0]
click at [606, 130] on icon at bounding box center [607, 132] width 12 height 12
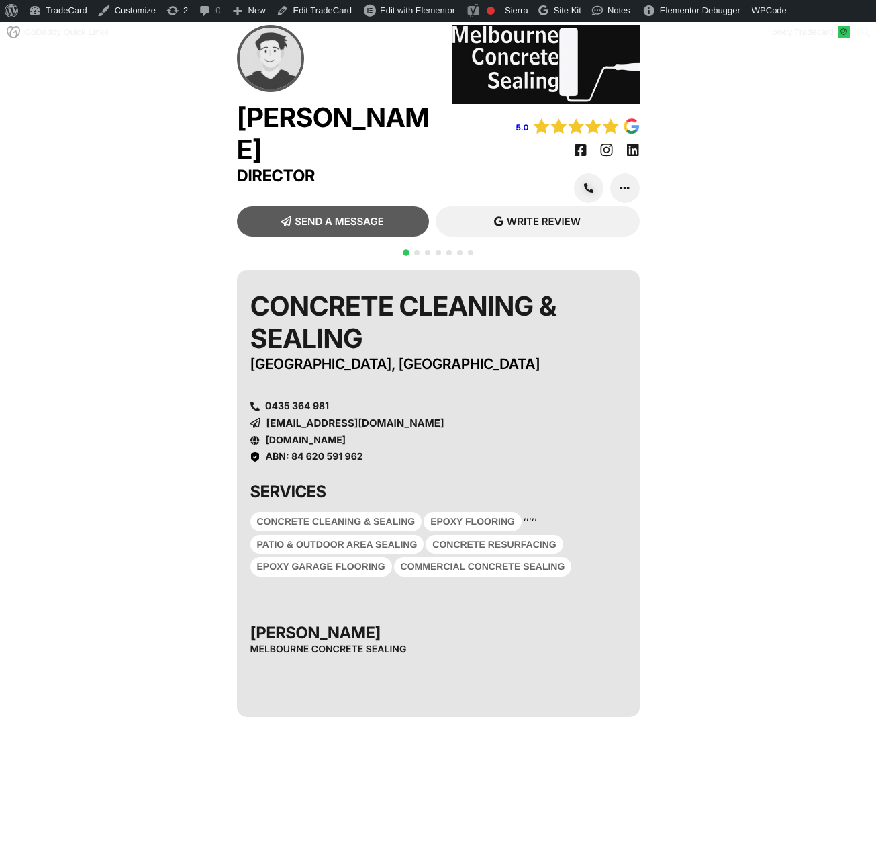
scroll to position [34, 0]
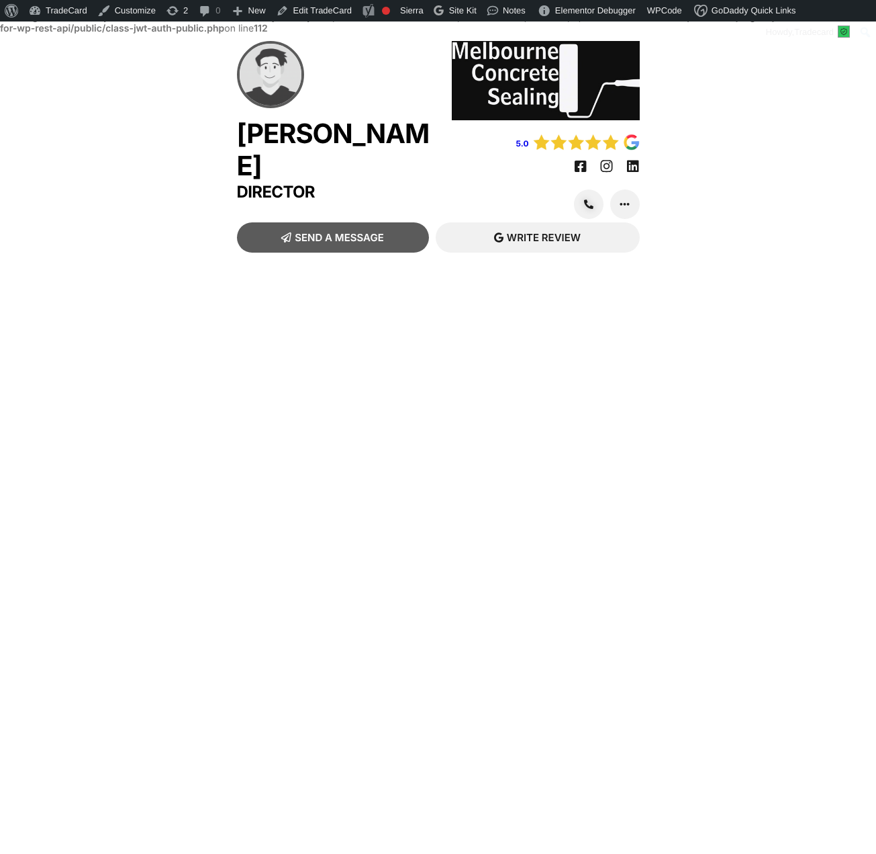
scroll to position [34, 0]
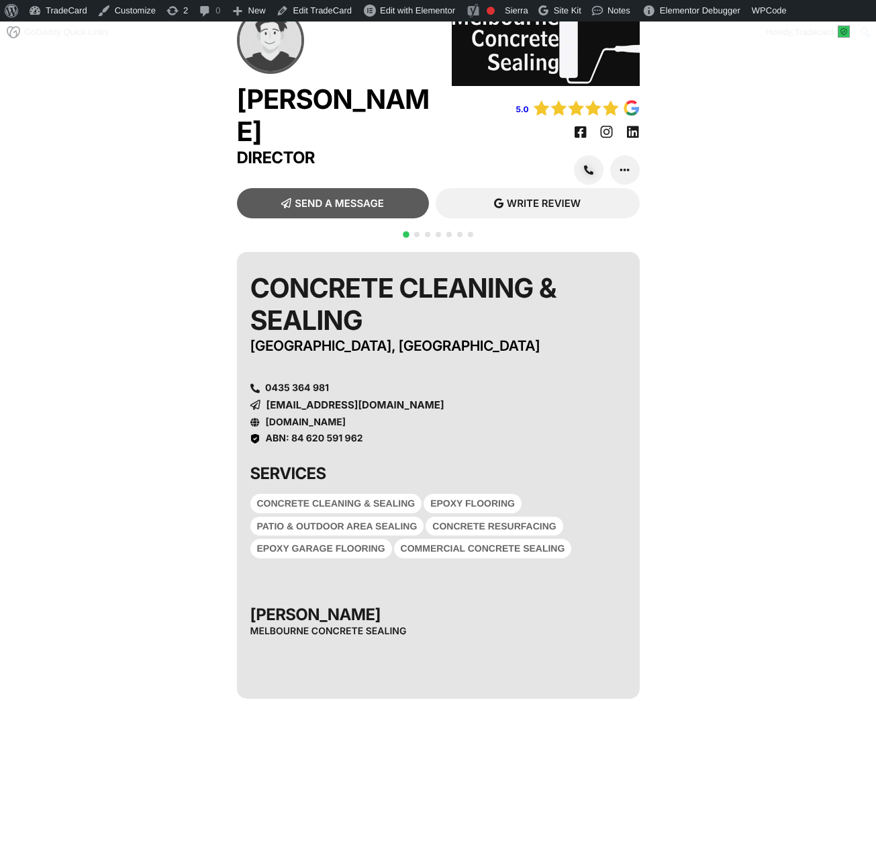
click at [410, 230] on div at bounding box center [438, 242] width 75 height 26
click at [416, 236] on div at bounding box center [438, 242] width 75 height 26
click at [416, 233] on span "Go to slide 2" at bounding box center [416, 234] width 5 height 5
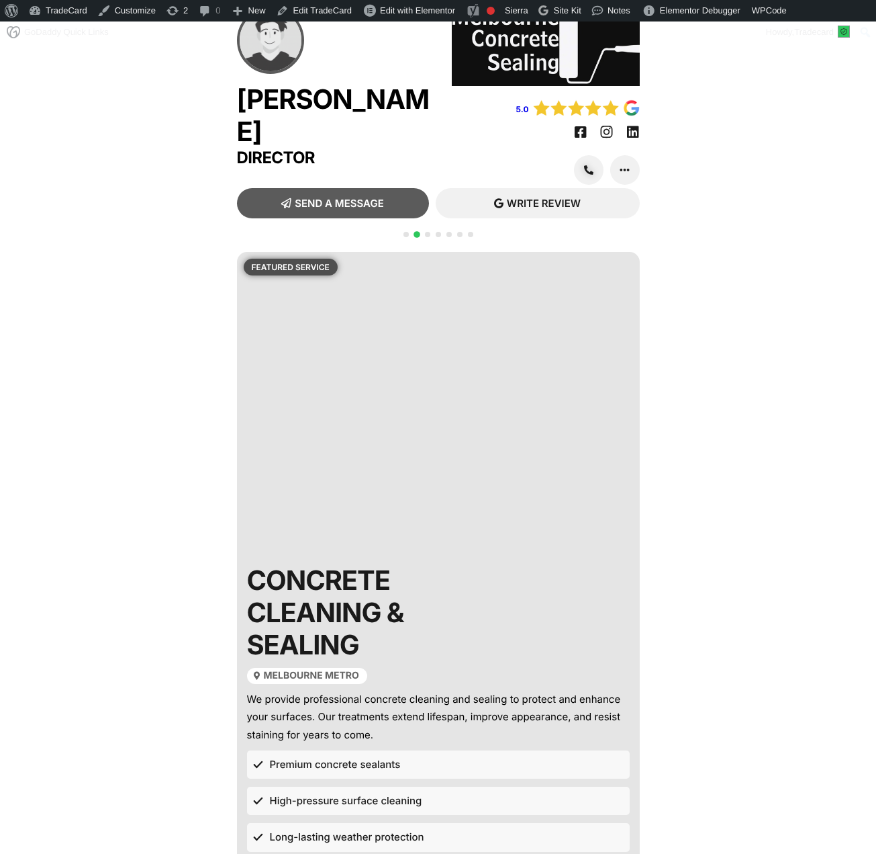
click at [429, 234] on span "Go to slide 3" at bounding box center [427, 234] width 5 height 5
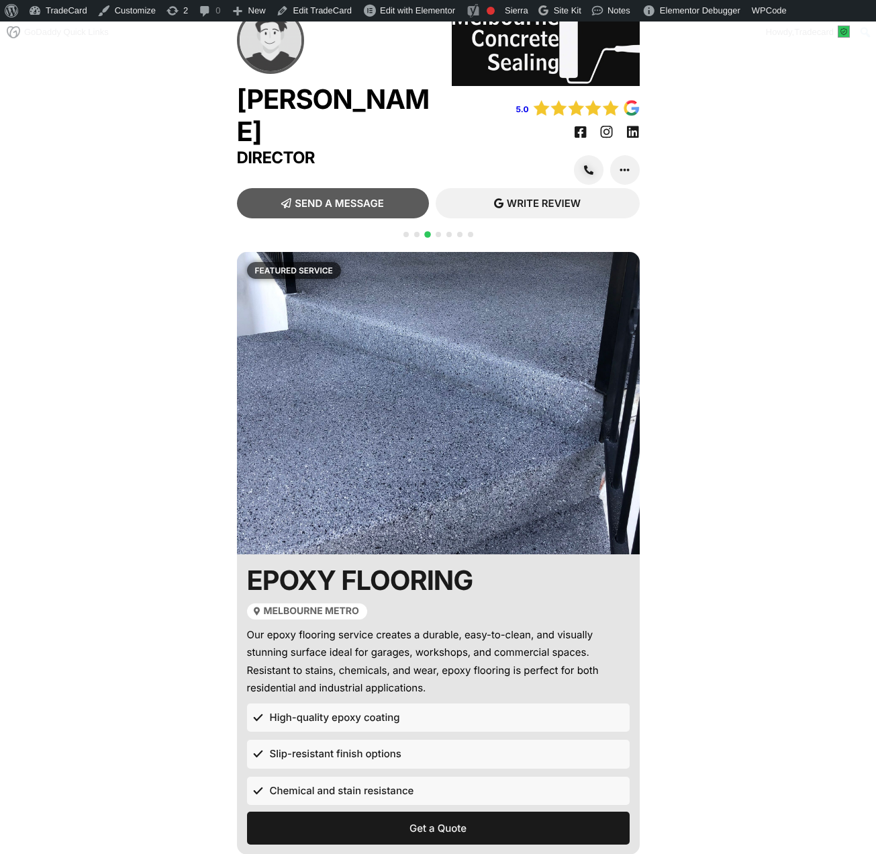
click at [418, 234] on span "Go to slide 2" at bounding box center [416, 234] width 5 height 5
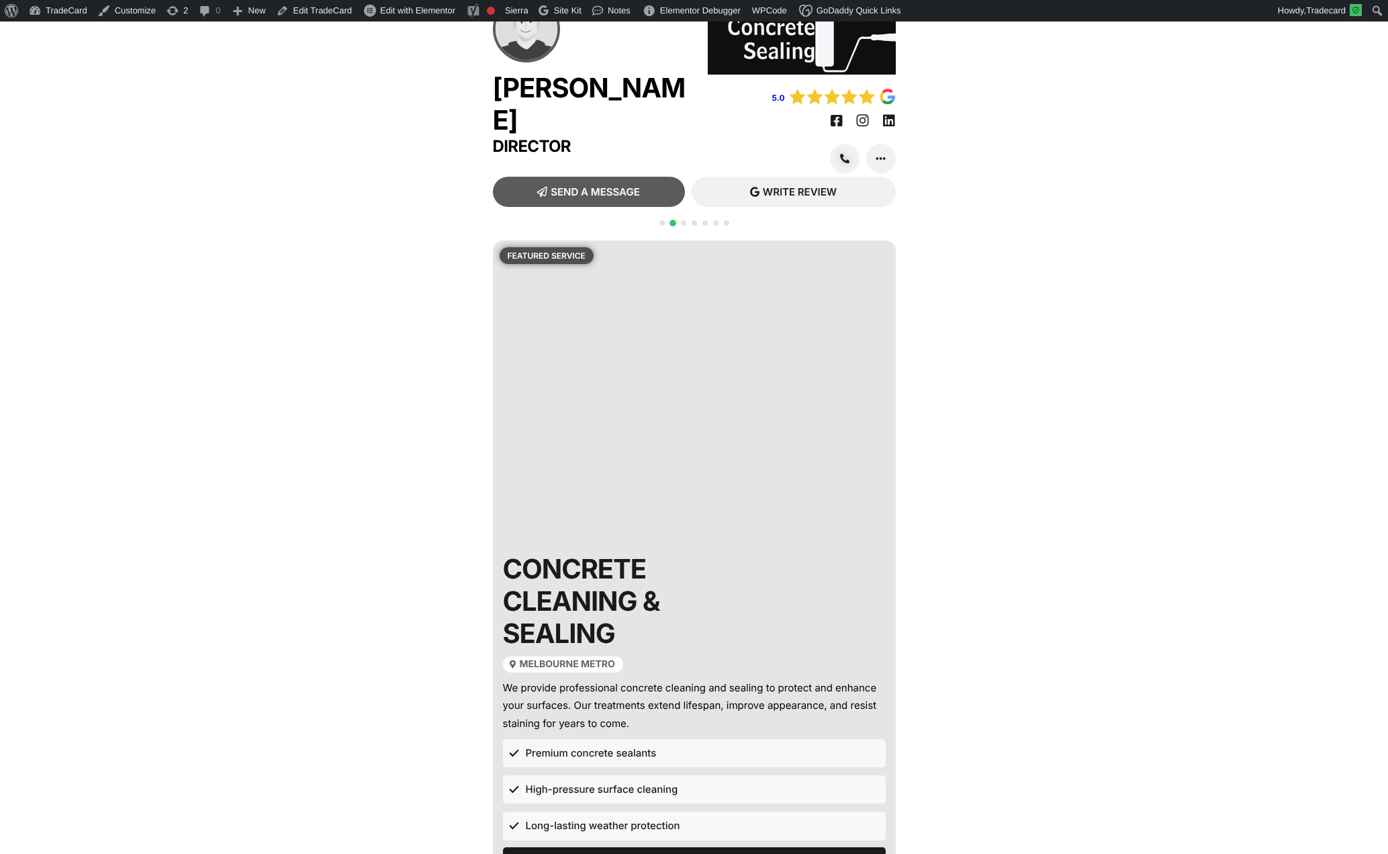
scroll to position [23, 0]
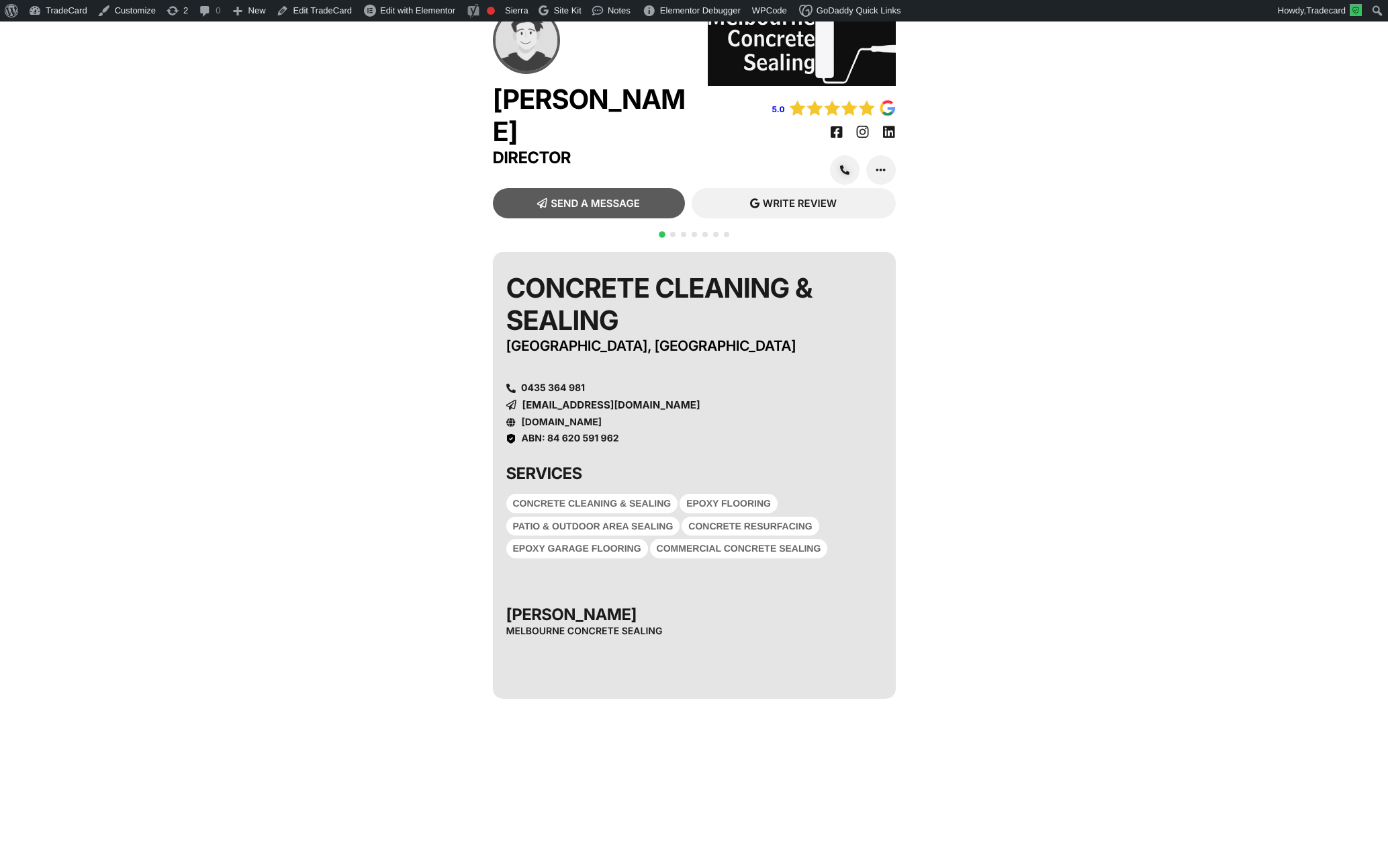
scroll to position [10, 0]
click at [676, 244] on div at bounding box center [694, 242] width 75 height 26
click at [671, 237] on span "Go to slide 2" at bounding box center [672, 234] width 5 height 5
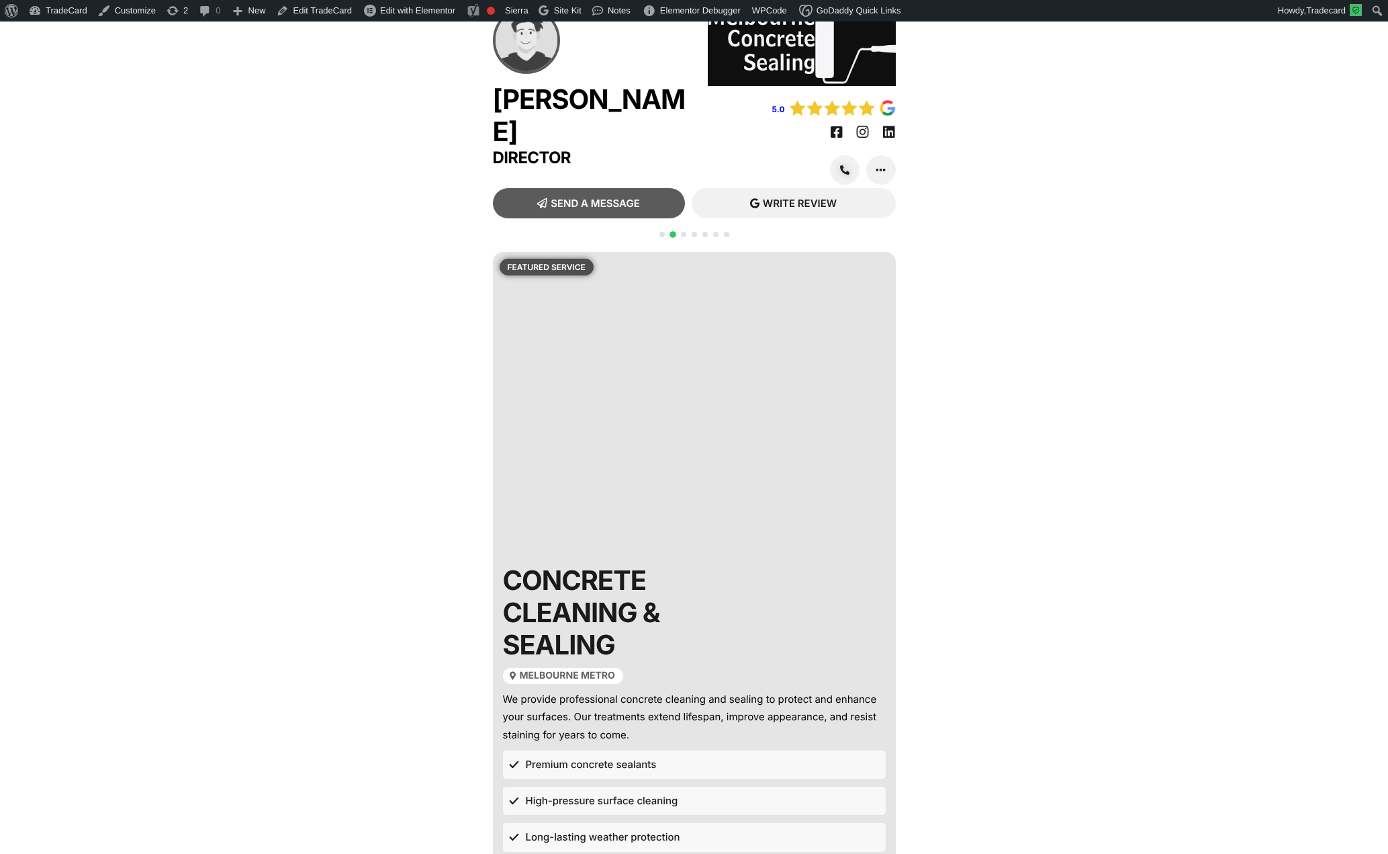
click at [684, 237] on span "Go to slide 3" at bounding box center [683, 234] width 5 height 5
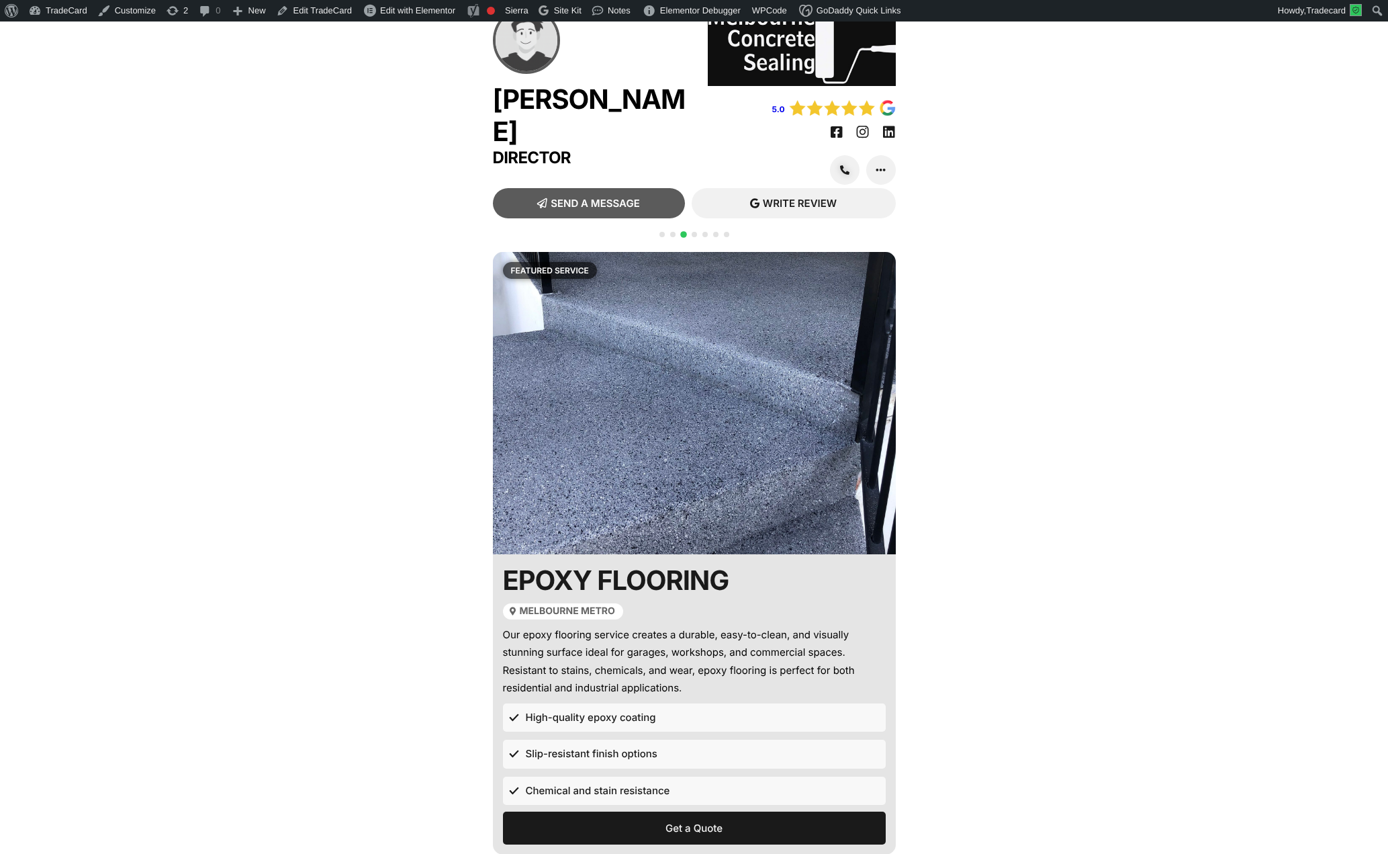
drag, startPoint x: 676, startPoint y: 244, endPoint x: 669, endPoint y: 243, distance: 6.8
click at [670, 244] on div at bounding box center [694, 242] width 75 height 26
click at [669, 243] on div at bounding box center [694, 242] width 75 height 26
click at [673, 237] on span "Go to slide 2" at bounding box center [672, 234] width 5 height 5
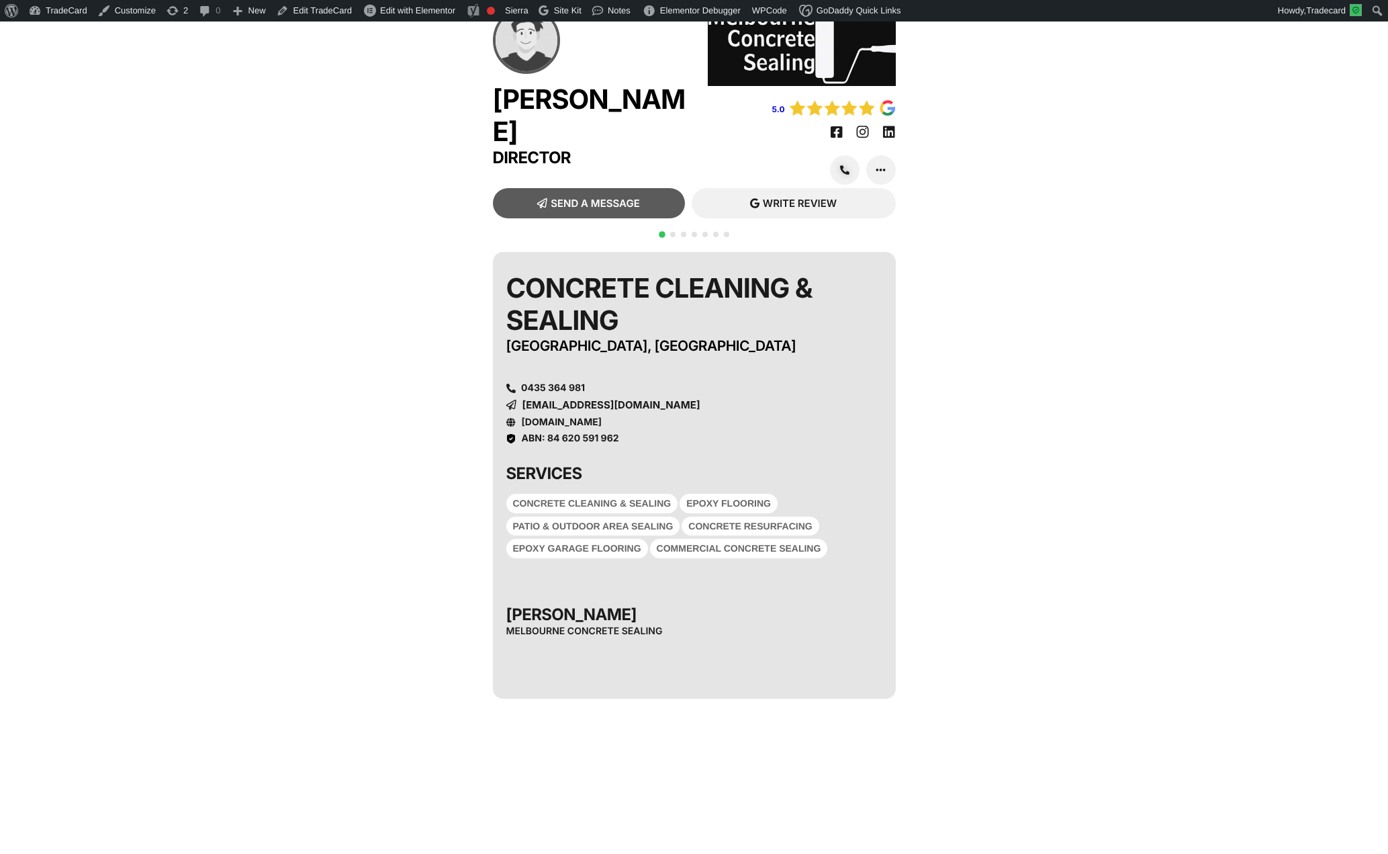
scroll to position [10, 0]
click at [673, 237] on span "Go to slide 2" at bounding box center [672, 234] width 5 height 5
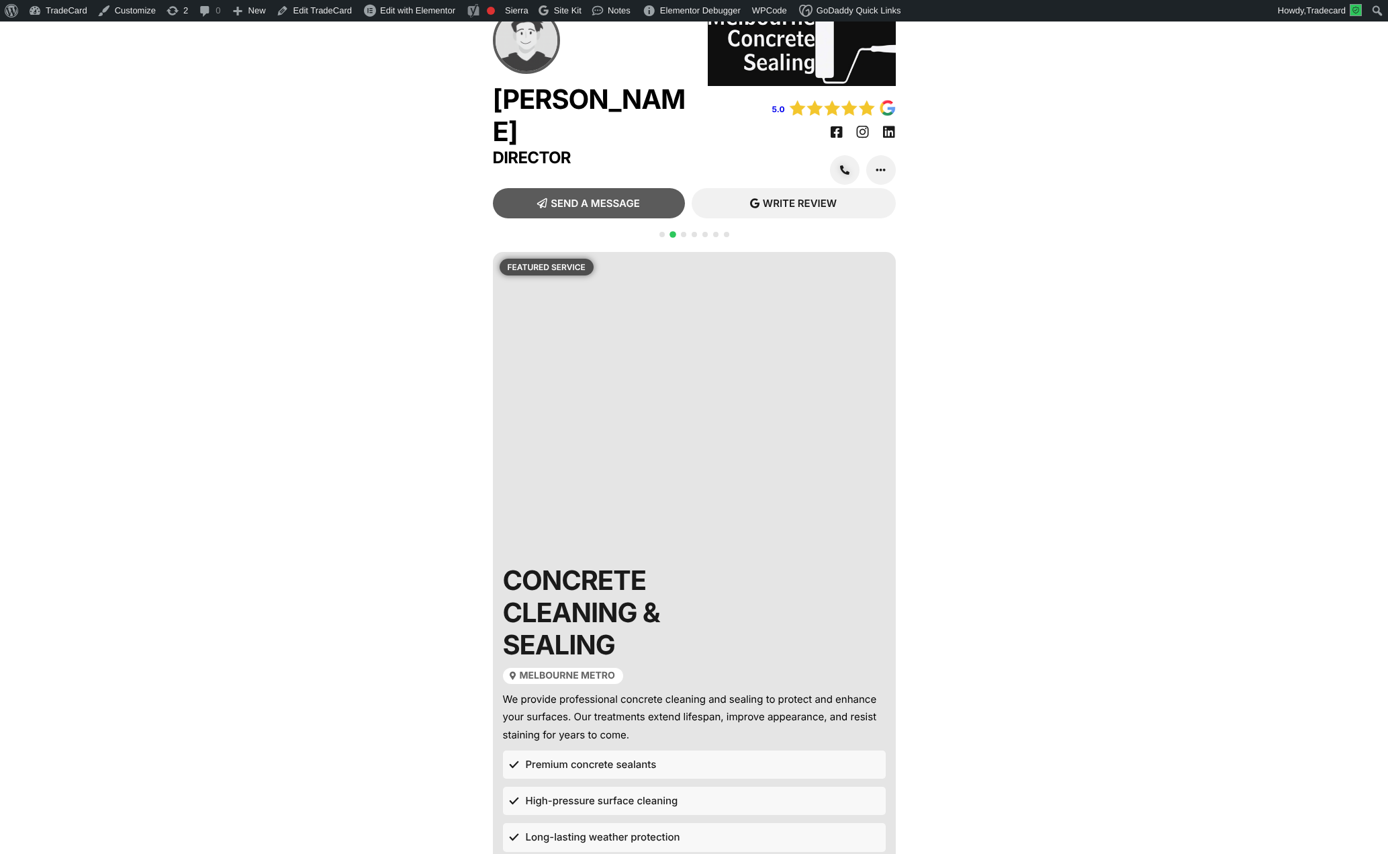
click at [690, 246] on div at bounding box center [694, 242] width 75 height 26
click at [684, 237] on span "Go to slide 3" at bounding box center [683, 234] width 5 height 5
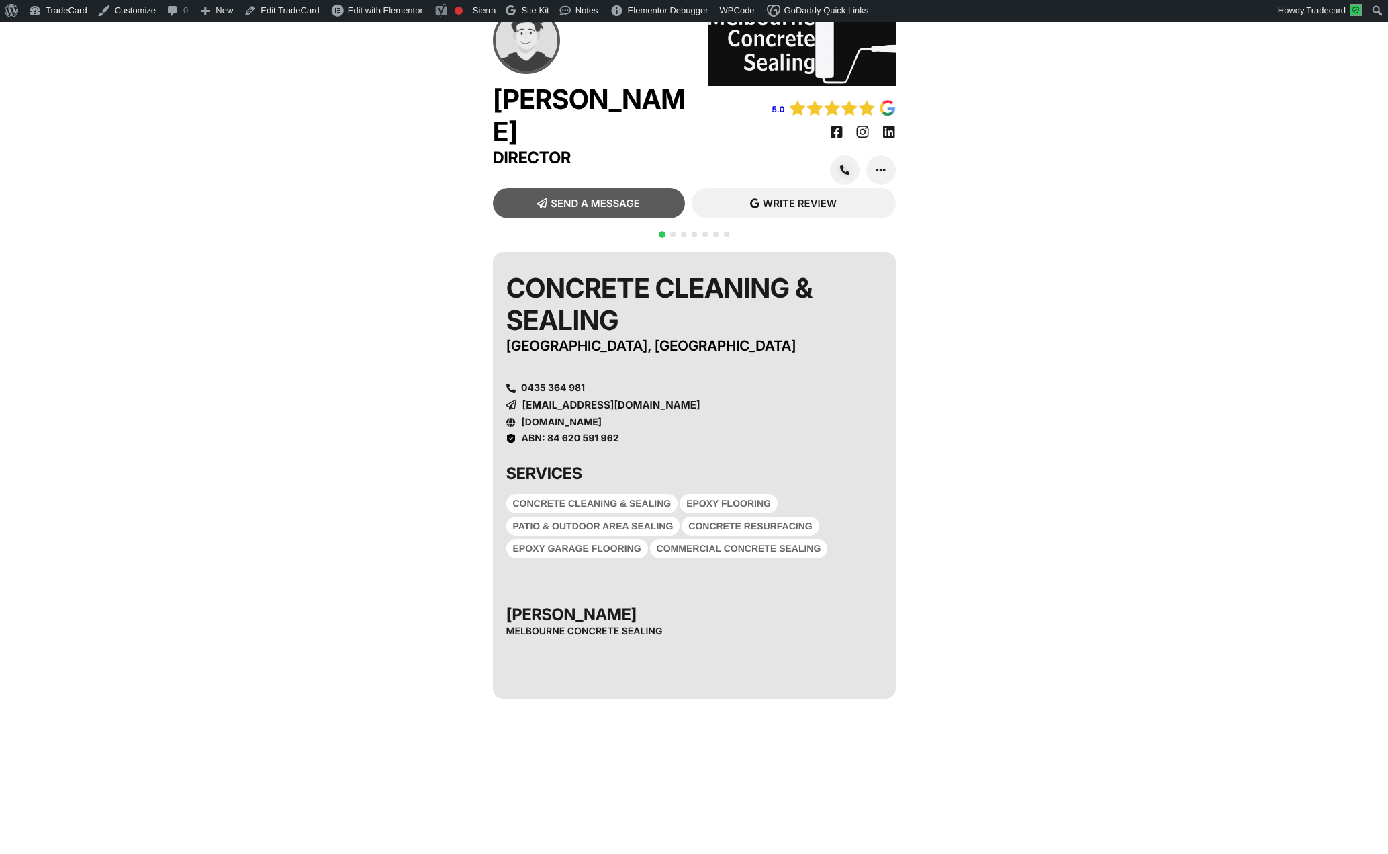
scroll to position [10, 0]
click at [363, 12] on span "Edit with Elementor" at bounding box center [385, 10] width 75 height 10
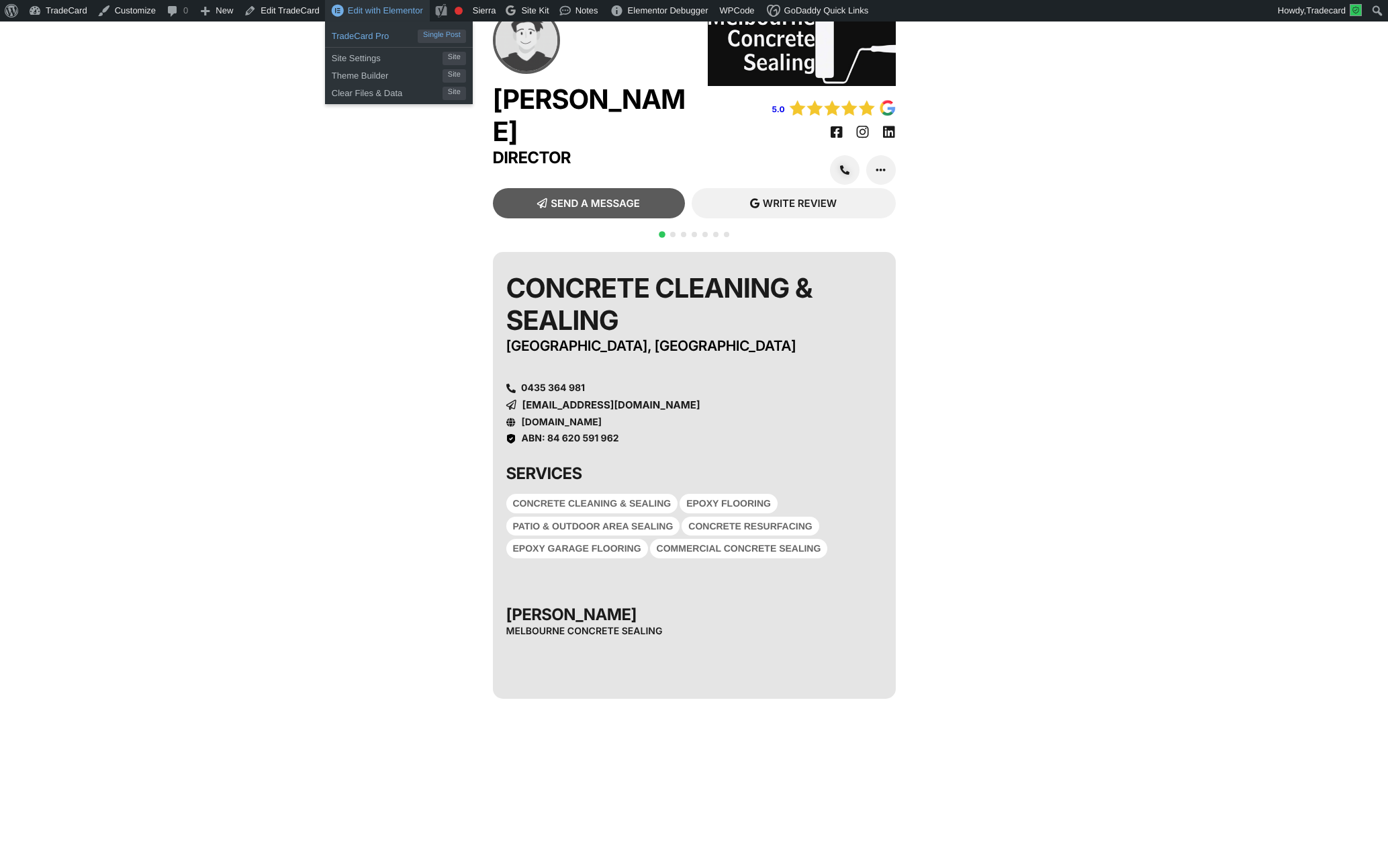
click at [363, 34] on span "TradeCard Pro" at bounding box center [375, 34] width 86 height 17
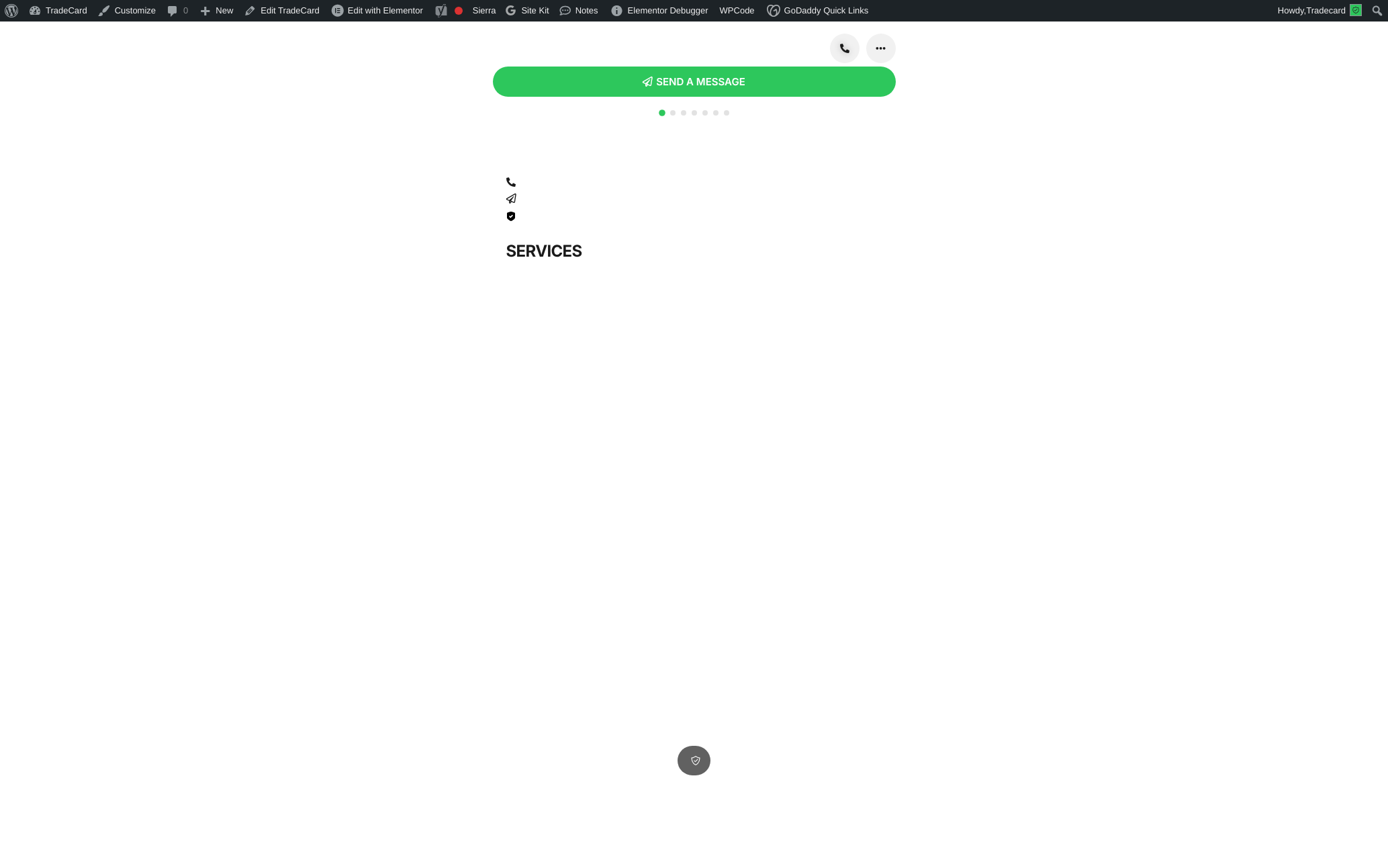
scroll to position [23, 0]
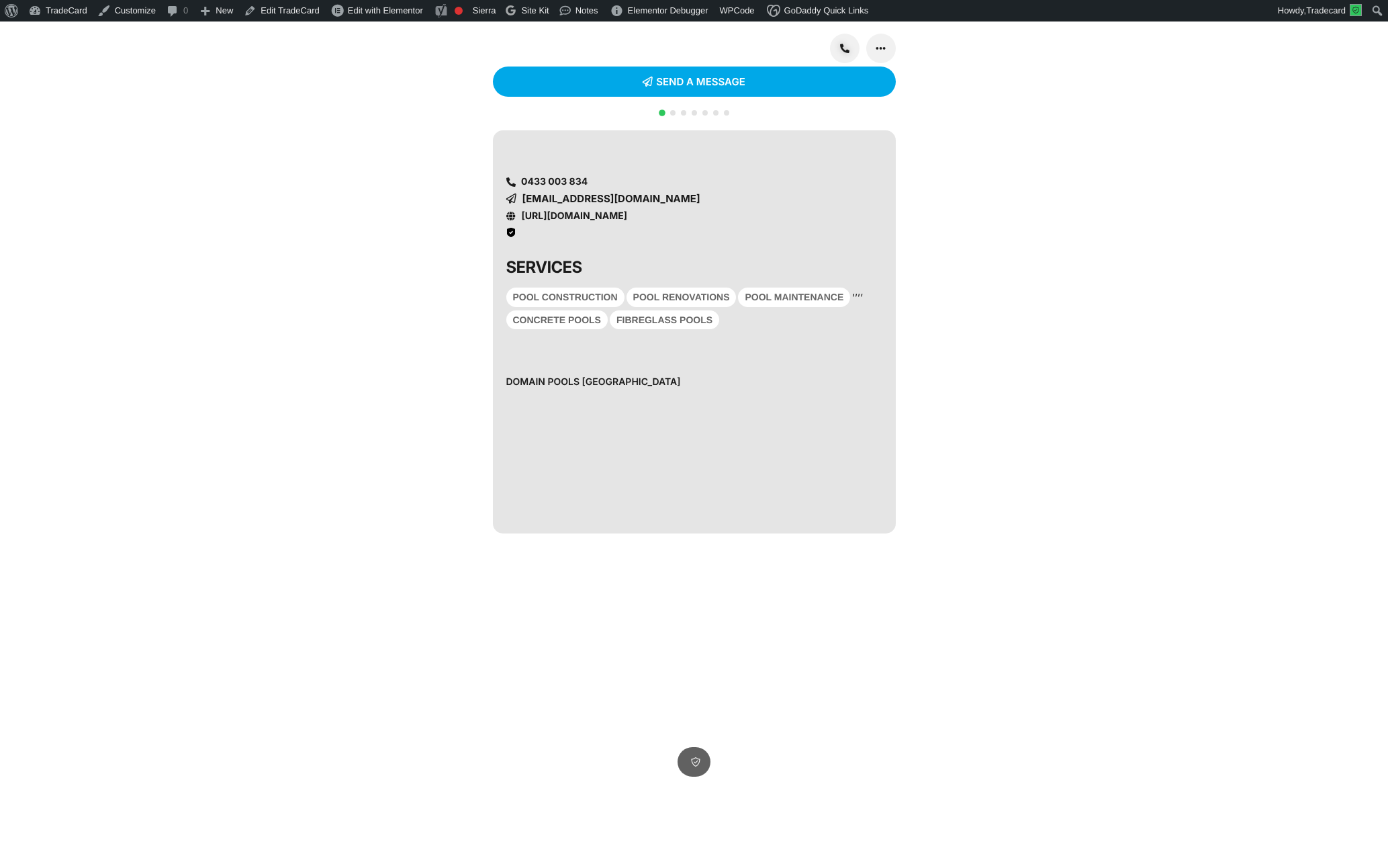
click at [876, 301] on div "Pool Construction , Pool Renovations , Pool Maintenance , Concrete Pools , Fibr…" at bounding box center [694, 292] width 376 height 17
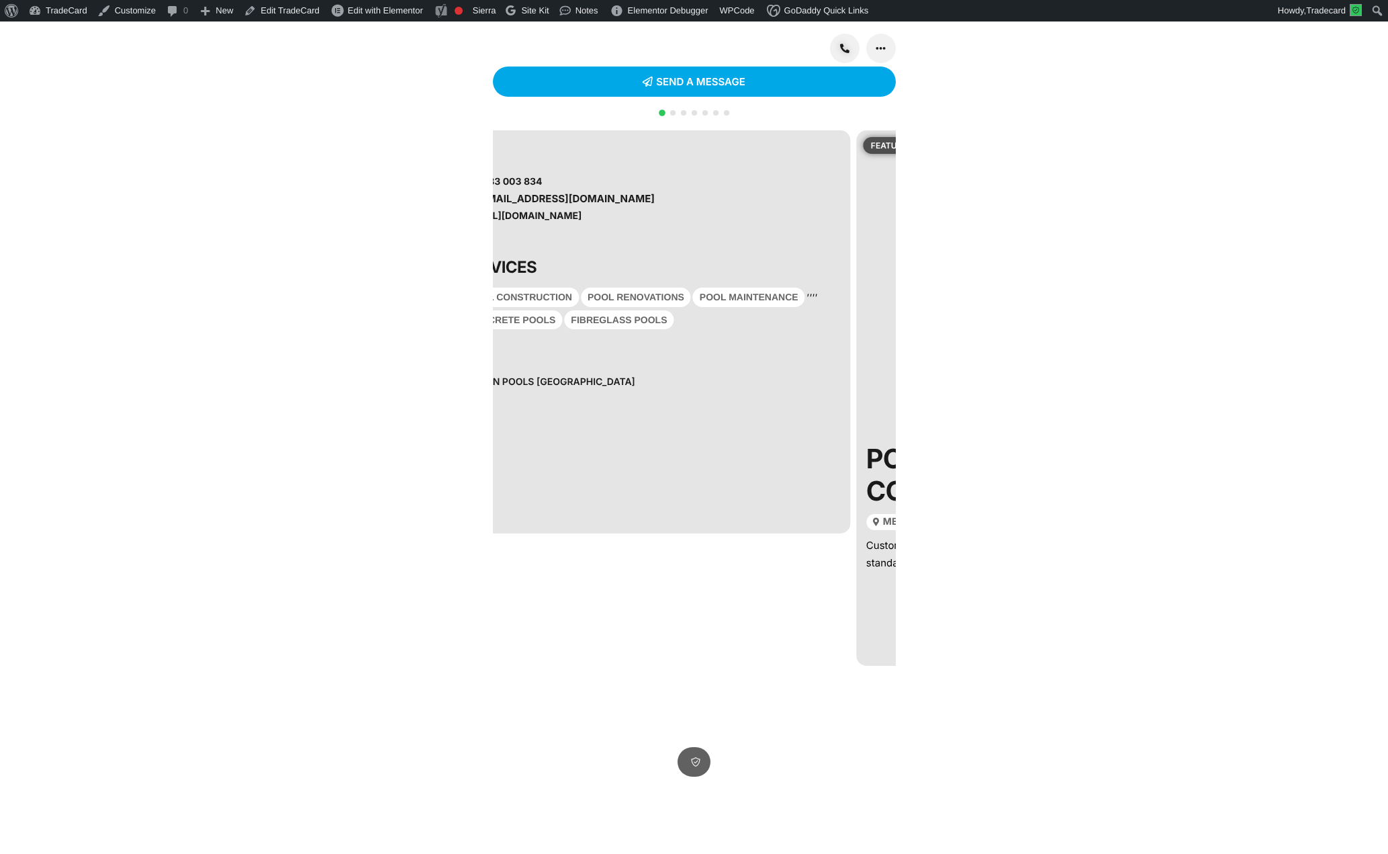
click at [837, 313] on div "0433 003 834 [EMAIL_ADDRESS][DOMAIN_NAME] [URL][DOMAIN_NAME] SERVICES Pool Cons…" at bounding box center [648, 331] width 403 height 403
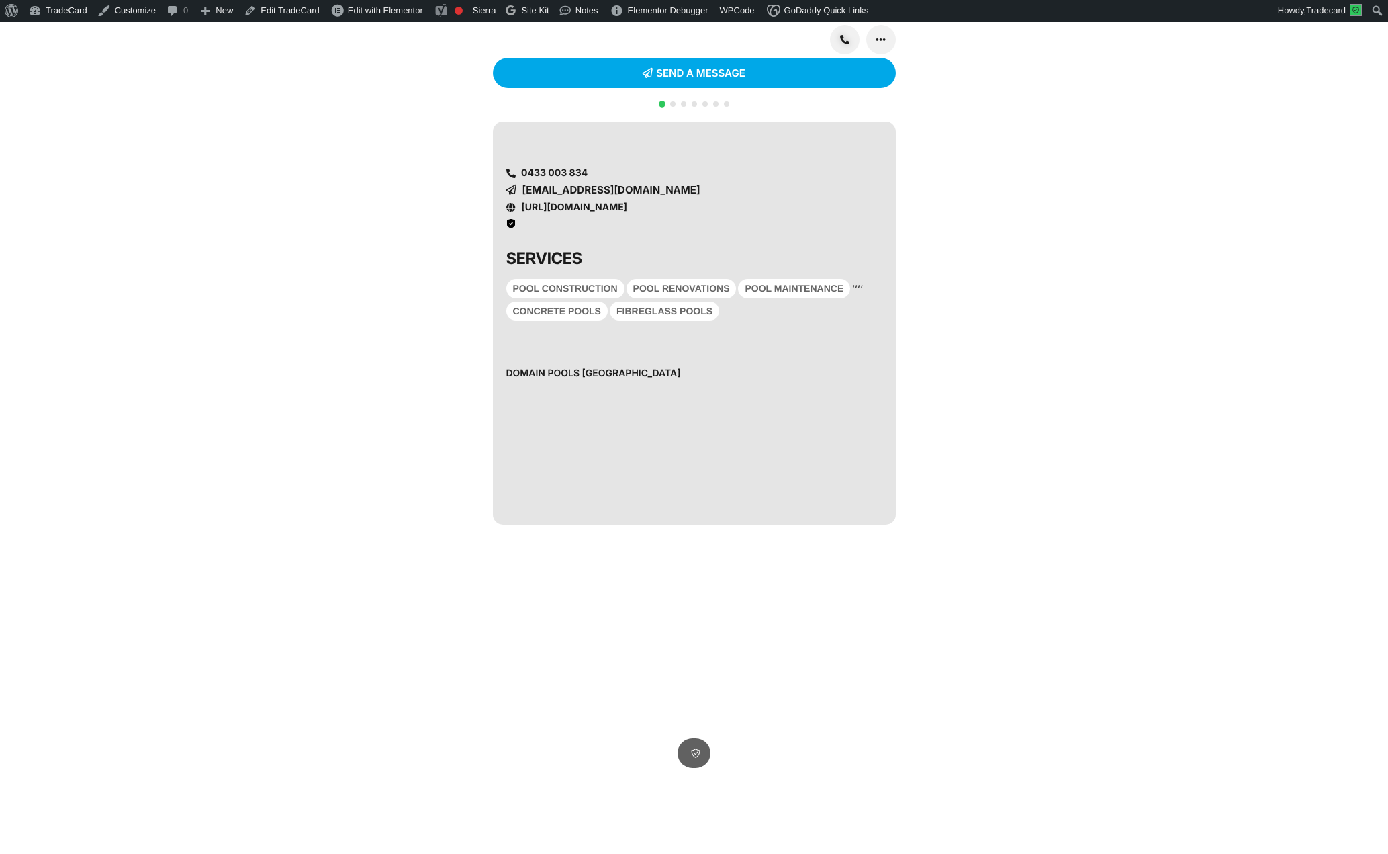
scroll to position [23, 0]
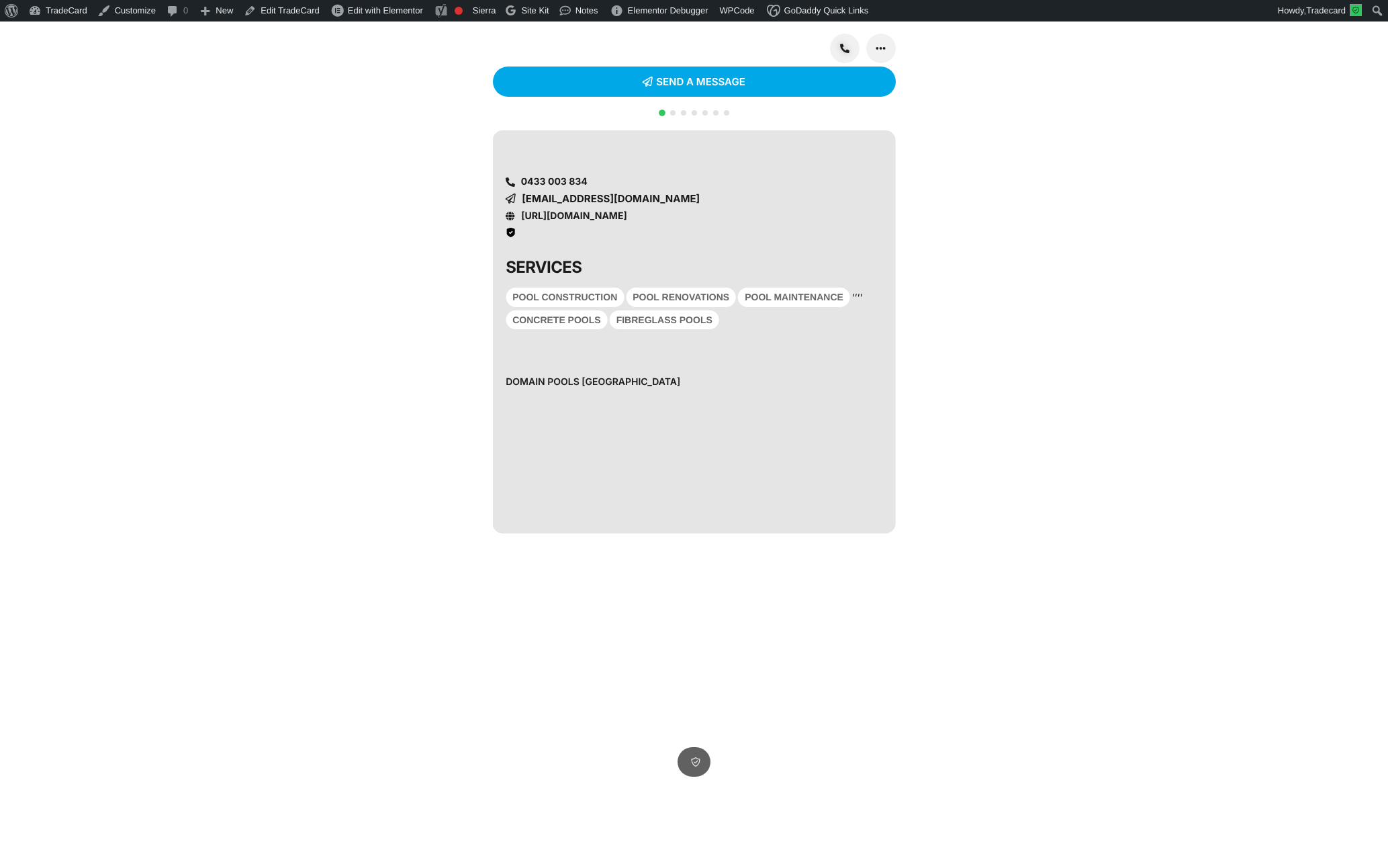
click at [631, 414] on div "Domain Pools [GEOGRAPHIC_DATA]" at bounding box center [694, 405] width 376 height 60
click at [1110, 285] on div "QR CODE SCAN WITH YOUR PHONE [URL][DOMAIN_NAME] 0433 003 834 [EMAIL_ADDRESS][DO…" at bounding box center [694, 501] width 1388 height 754
click at [885, 53] on icon at bounding box center [880, 48] width 9 height 9
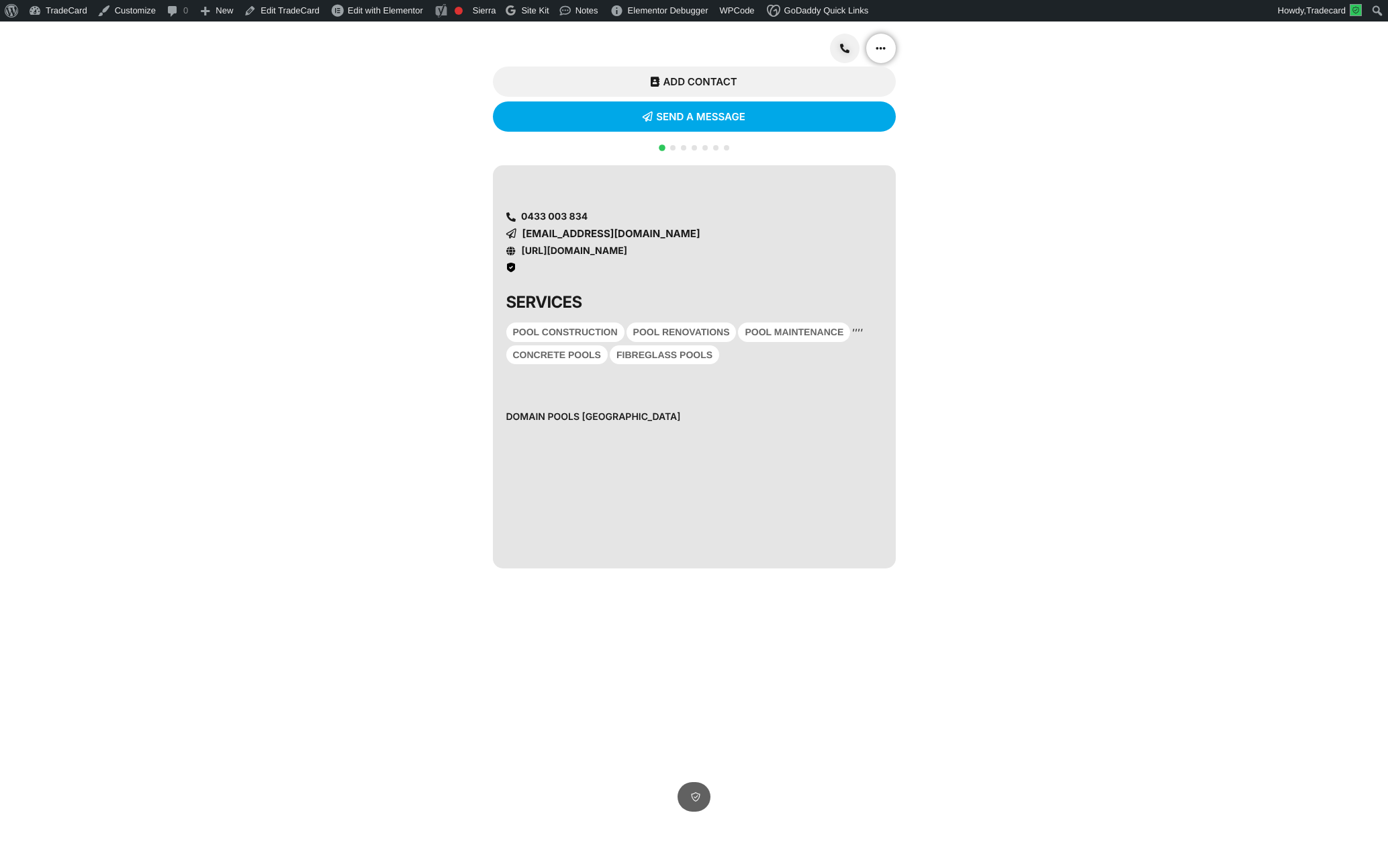
drag, startPoint x: 886, startPoint y: 75, endPoint x: 894, endPoint y: 77, distance: 8.5
click at [886, 64] on link at bounding box center [881, 48] width 31 height 31
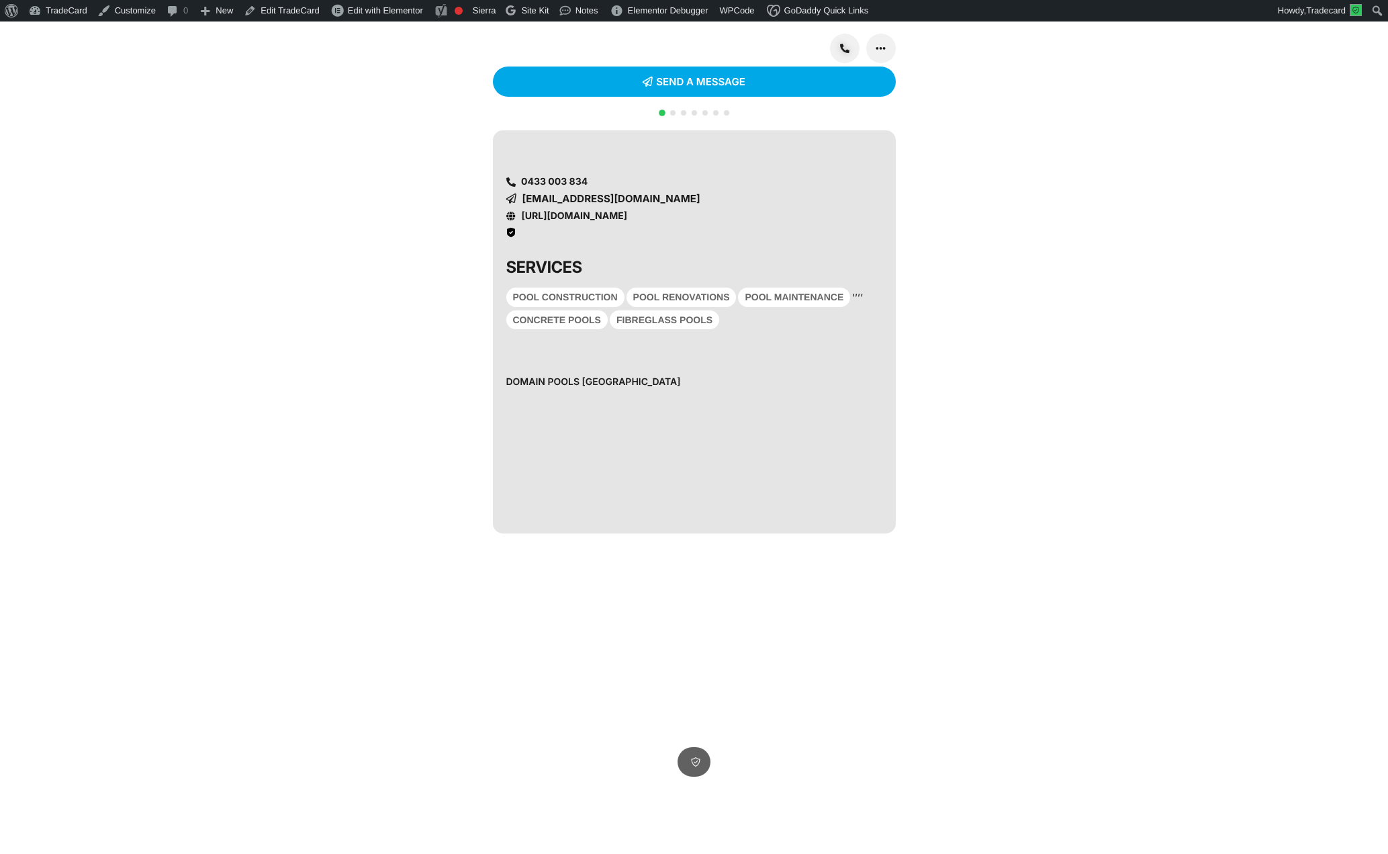
click at [666, 134] on div at bounding box center [694, 120] width 75 height 26
click at [673, 116] on span "Go to slide 2" at bounding box center [672, 112] width 5 height 5
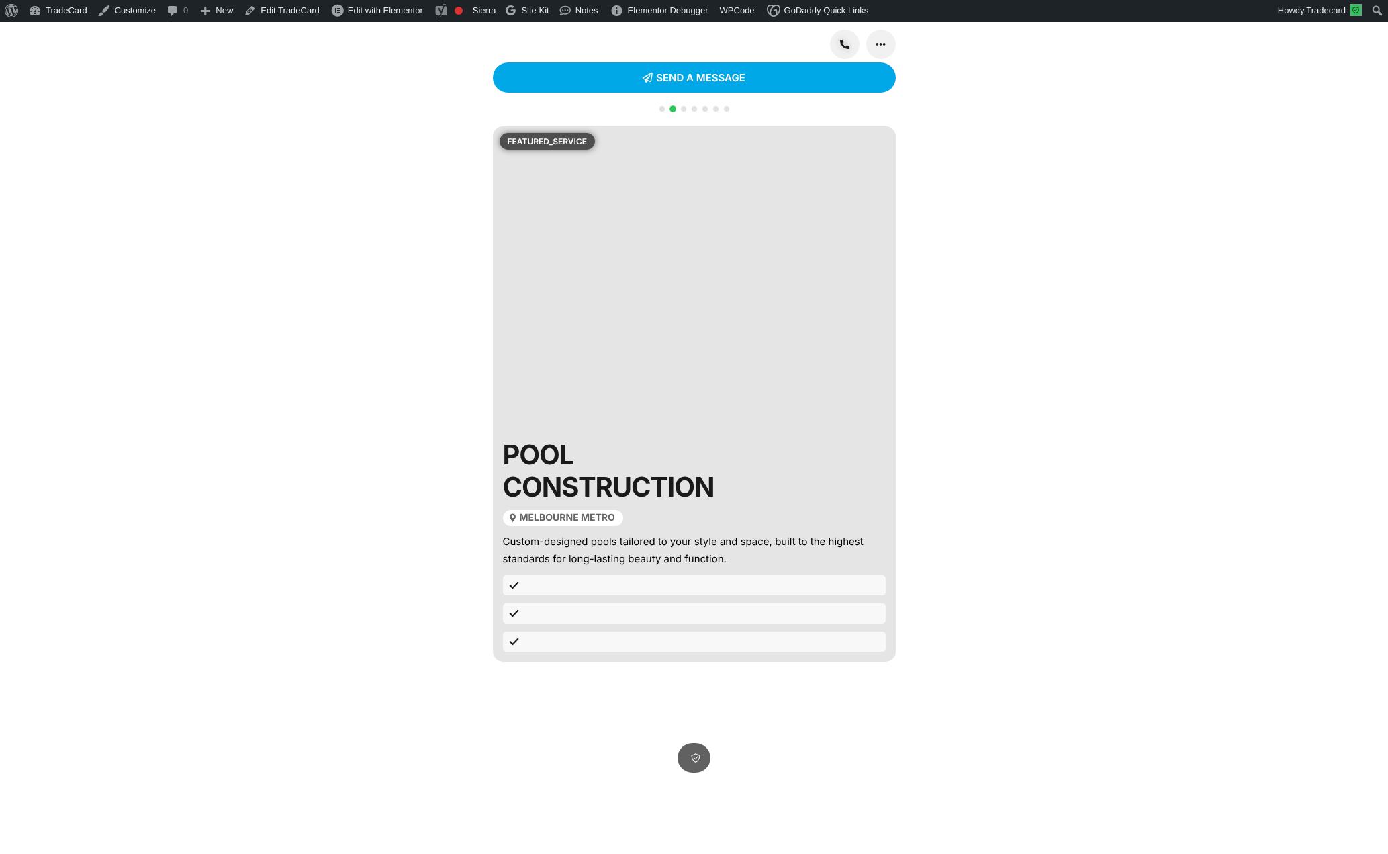
click at [682, 111] on span "Go to slide 3" at bounding box center [683, 108] width 5 height 5
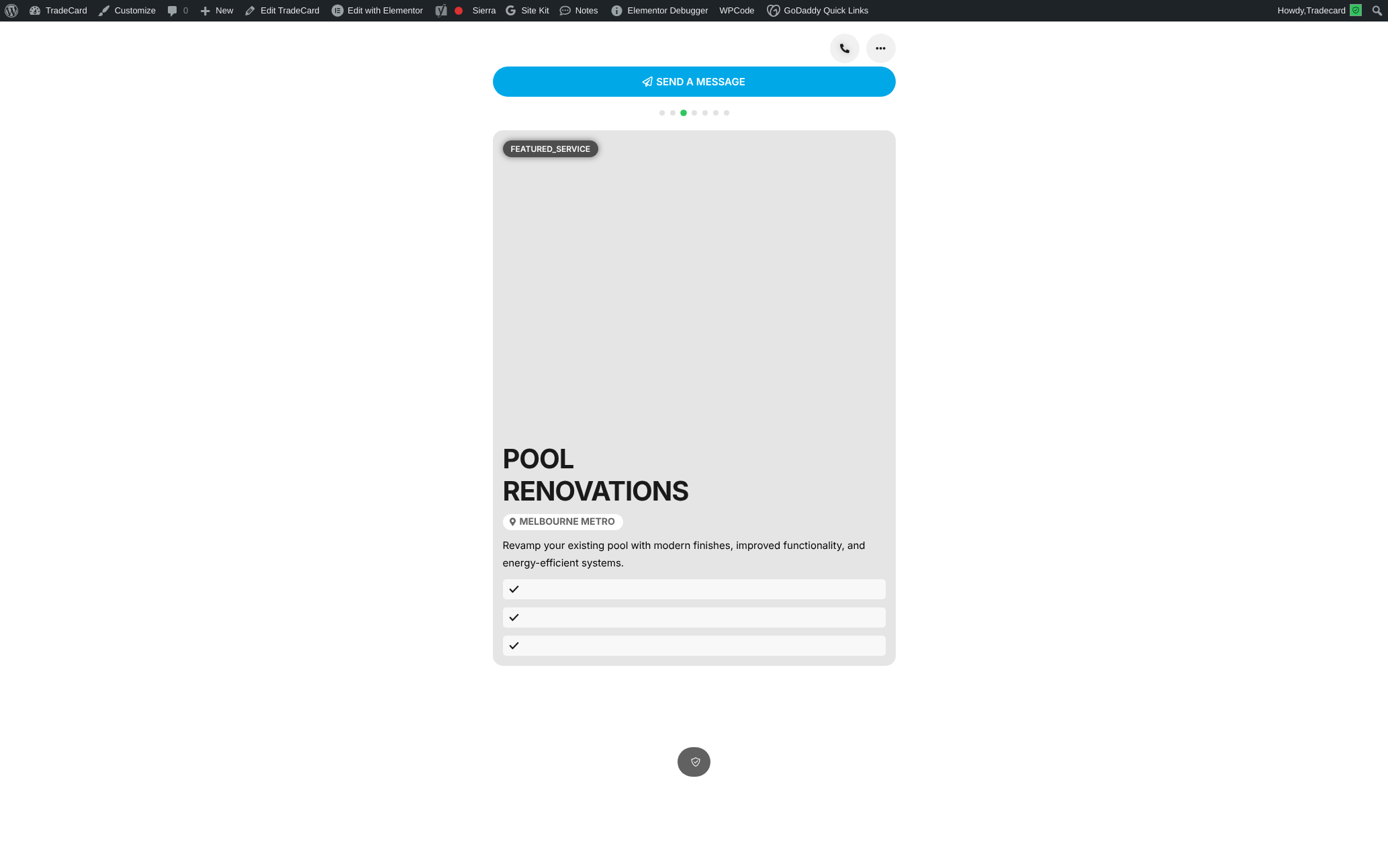
click at [711, 129] on div at bounding box center [694, 120] width 75 height 26
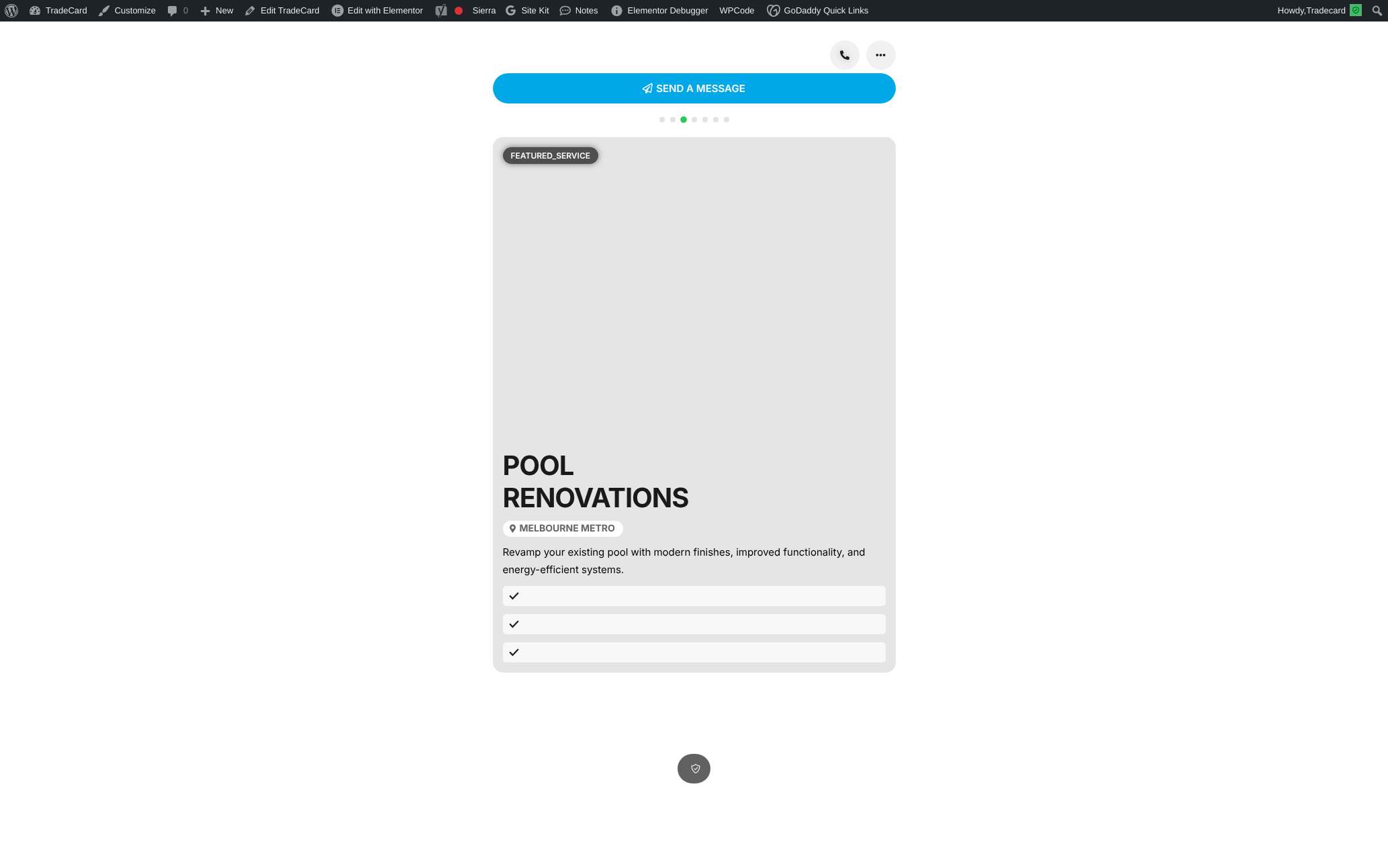
scroll to position [23, 0]
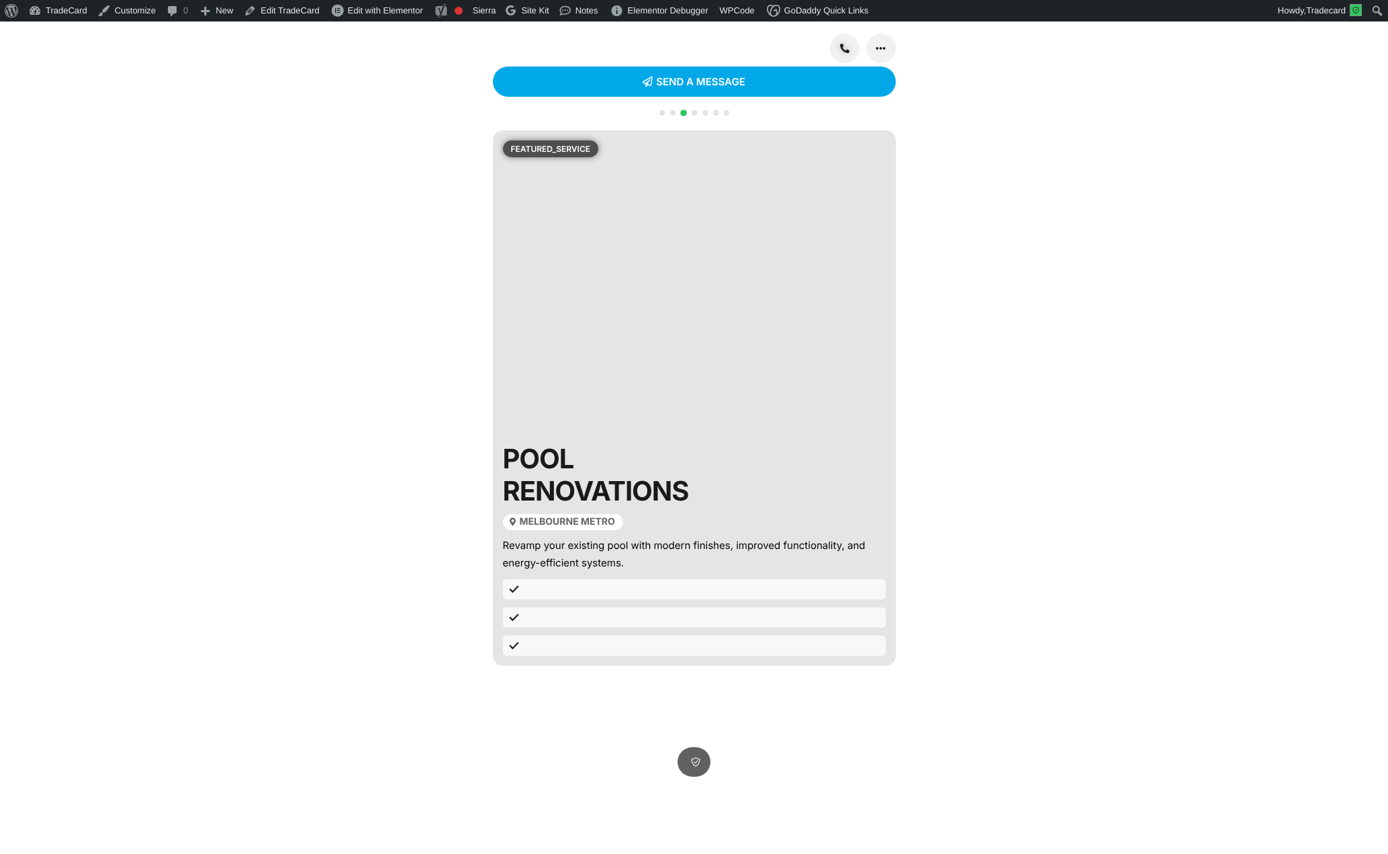
click at [690, 134] on div at bounding box center [694, 120] width 75 height 26
click at [692, 116] on span "Go to slide 4" at bounding box center [694, 112] width 5 height 5
